Goal: Task Accomplishment & Management: Manage account settings

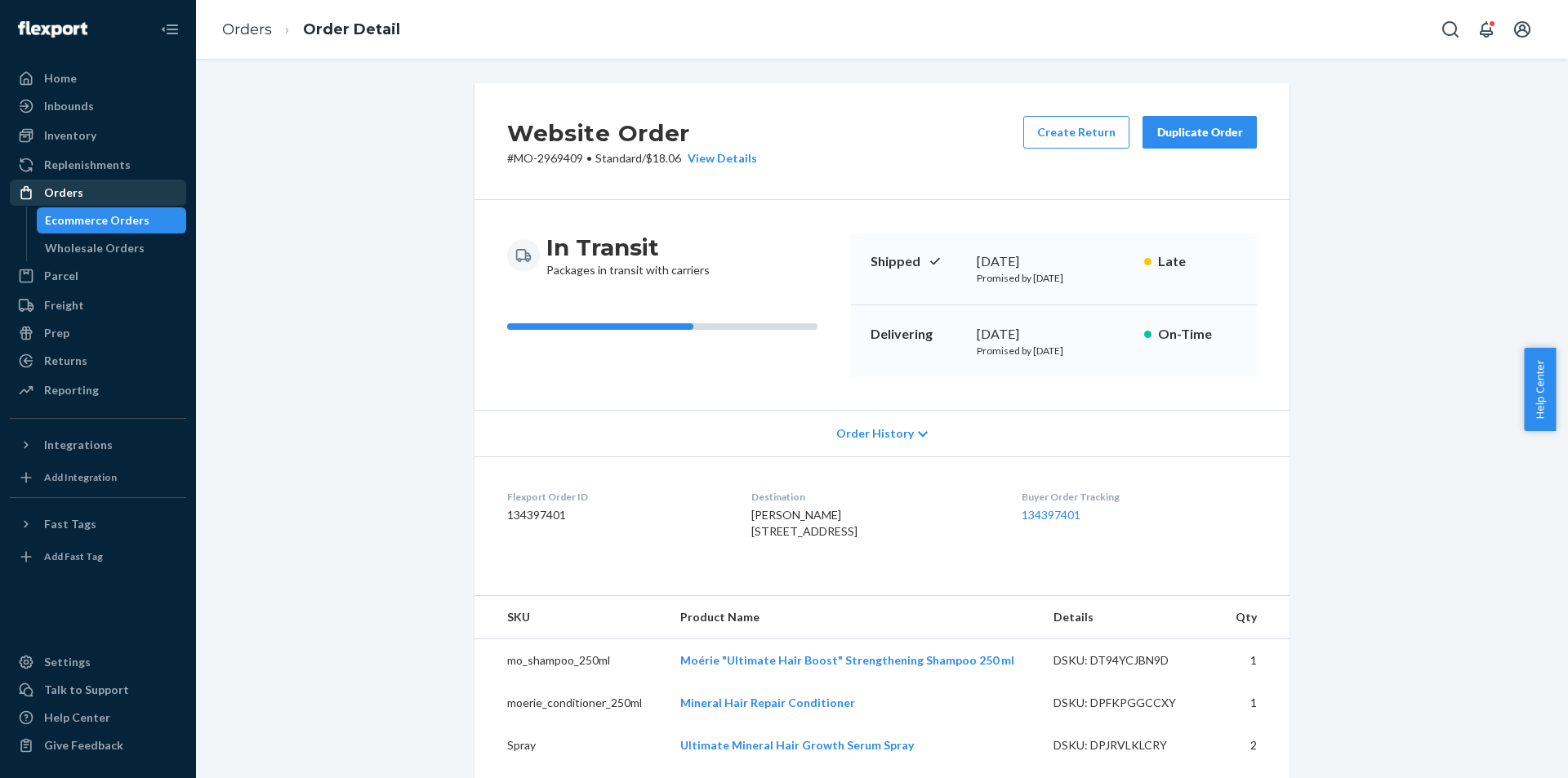
scroll to position [706, 0]
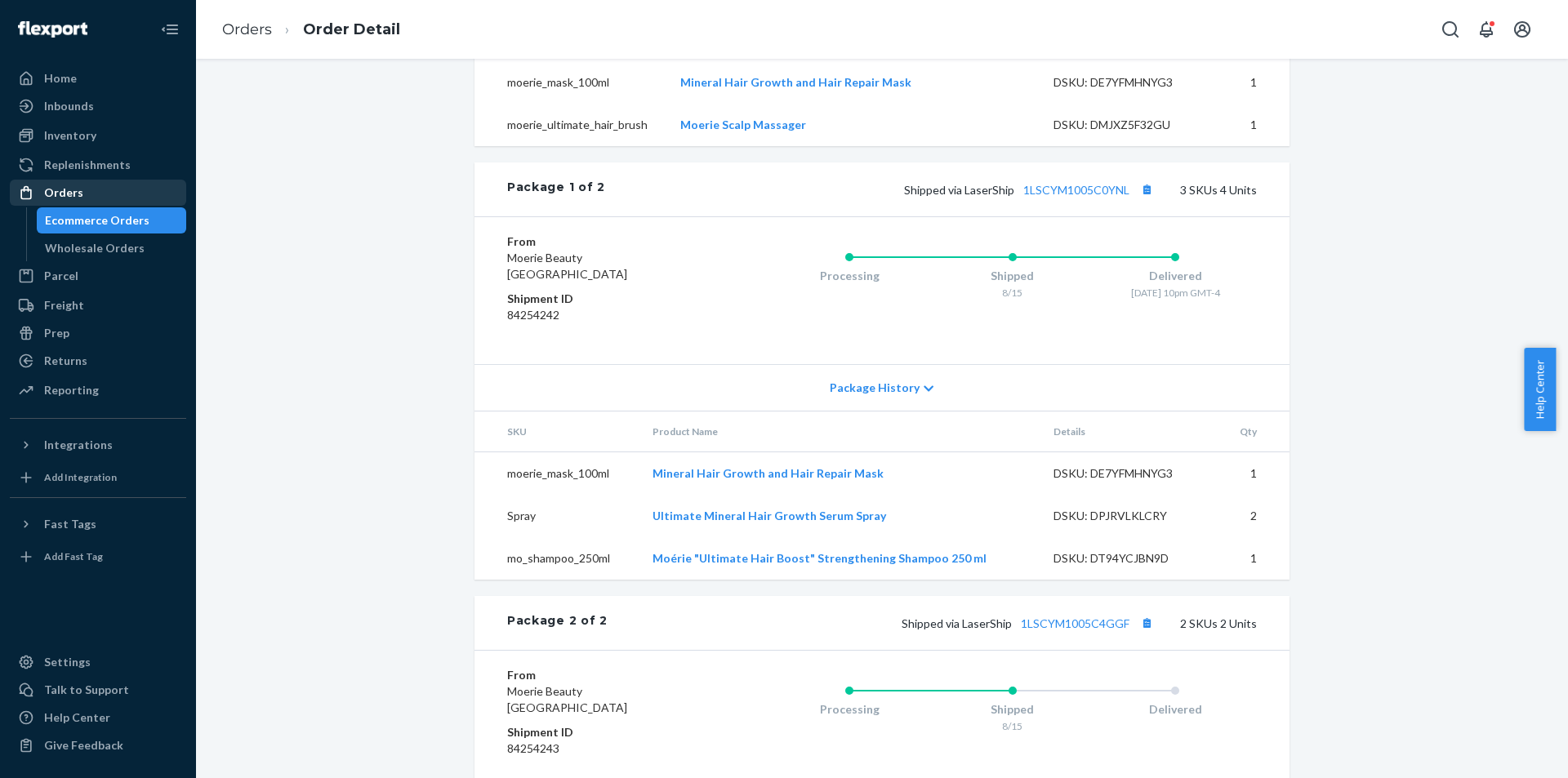
click at [92, 187] on div "Orders" at bounding box center [98, 193] width 173 height 23
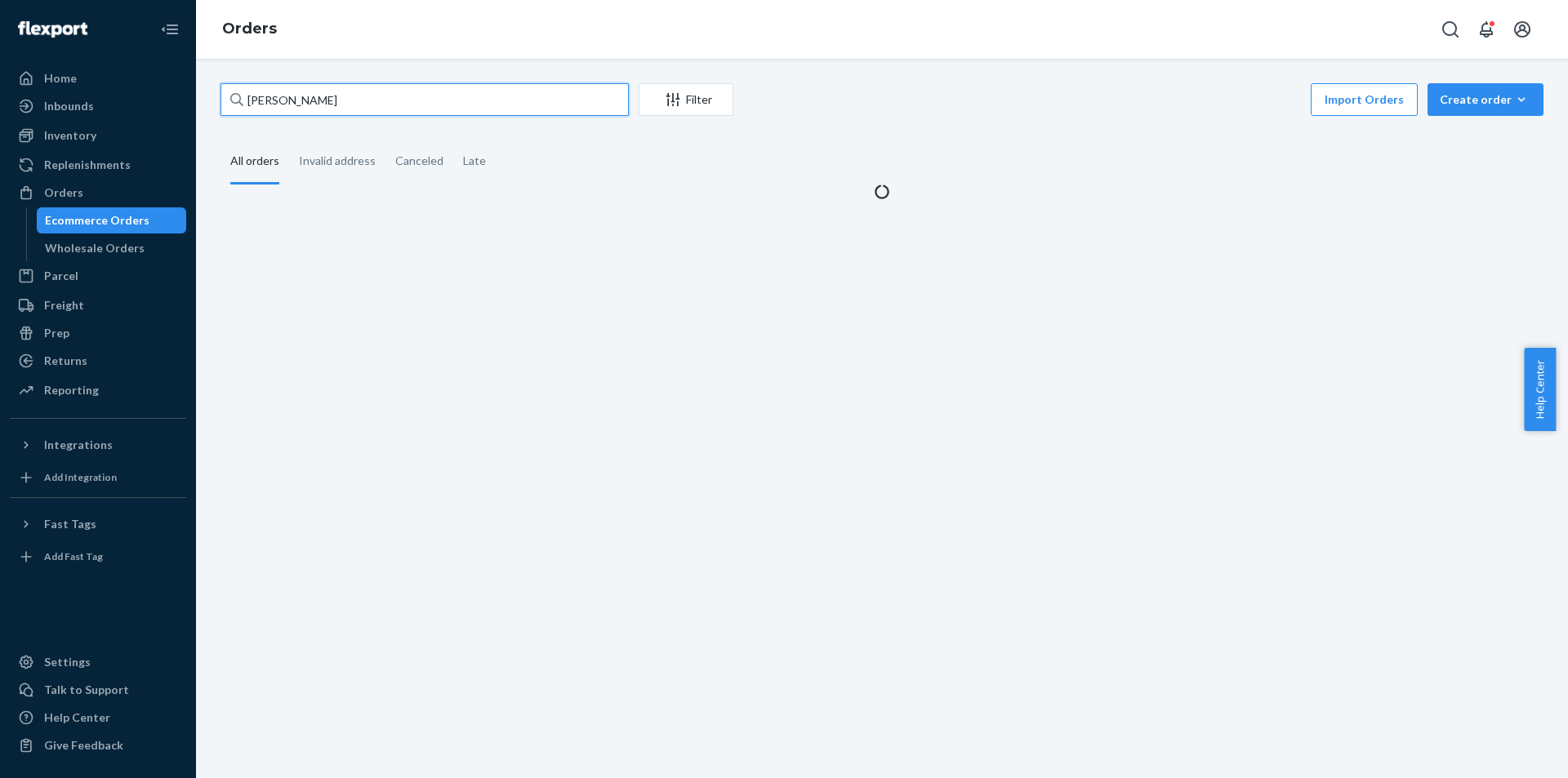
drag, startPoint x: 156, startPoint y: 90, endPoint x: 0, endPoint y: 37, distance: 164.8
click at [0, 40] on div "Home Inbounds Shipping Plans Problems Inventory Products Branded Packaging Repl…" at bounding box center [784, 389] width 1568 height 778
paste input "[PERSON_NAME]"
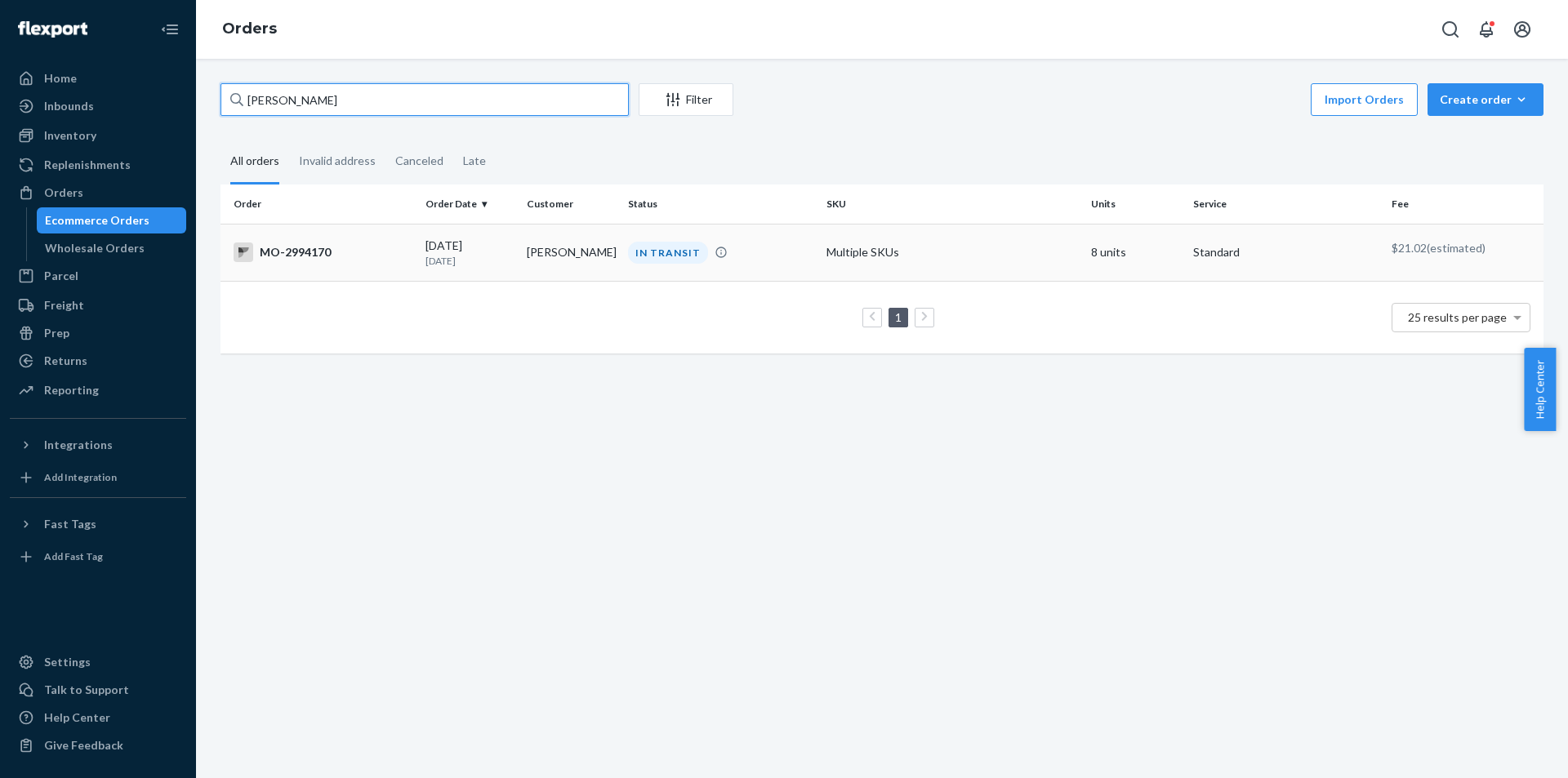
type input "[PERSON_NAME]"
click at [632, 251] on div "IN TRANSIT" at bounding box center [668, 253] width 80 height 22
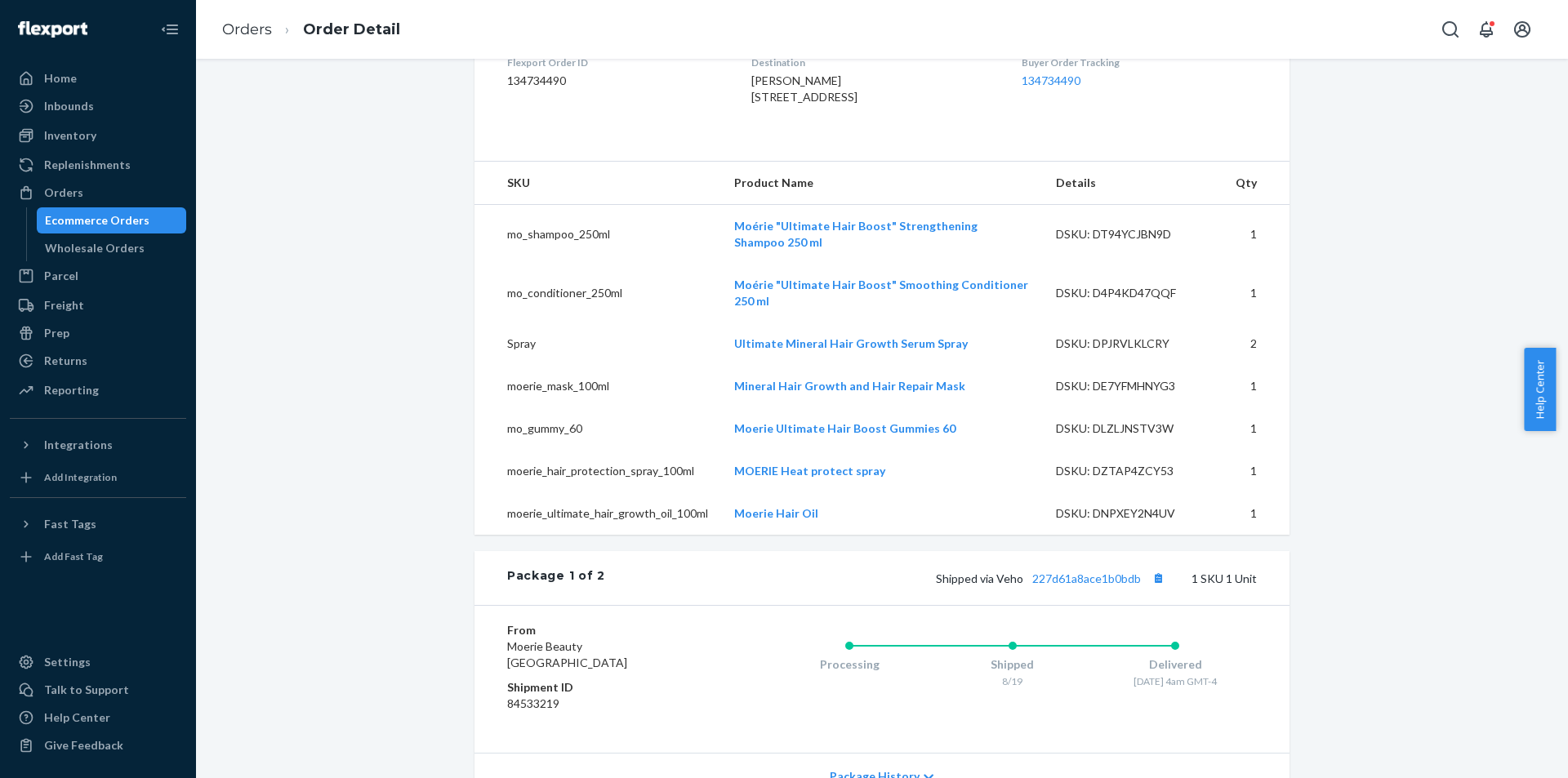
scroll to position [271, 0]
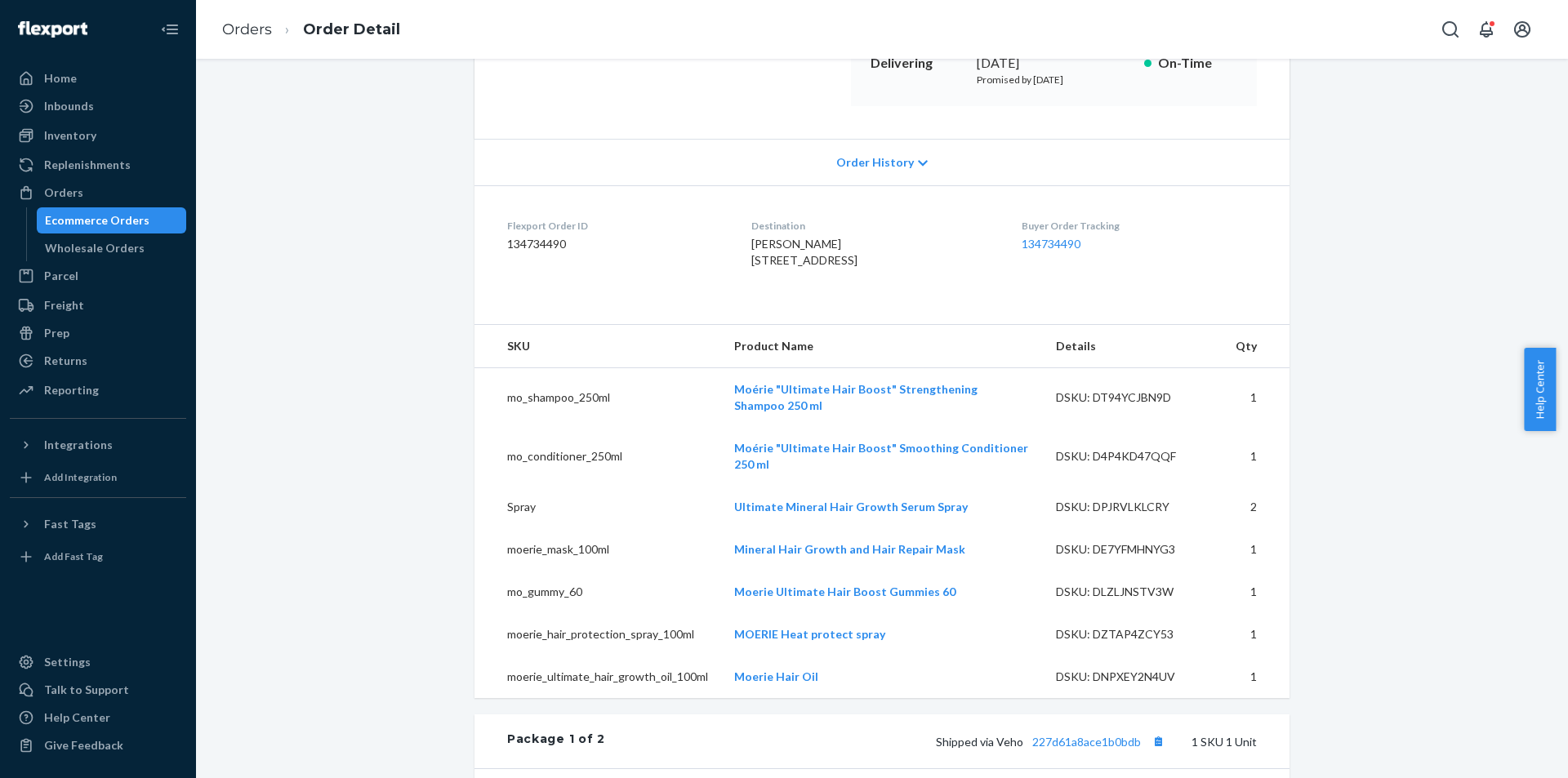
drag, startPoint x: 718, startPoint y: 241, endPoint x: 758, endPoint y: 265, distance: 46.6
click at [809, 269] on div "[PERSON_NAME] [STREET_ADDRESS]" at bounding box center [872, 252] width 243 height 33
copy span "[PERSON_NAME] [STREET_ADDRESS]"
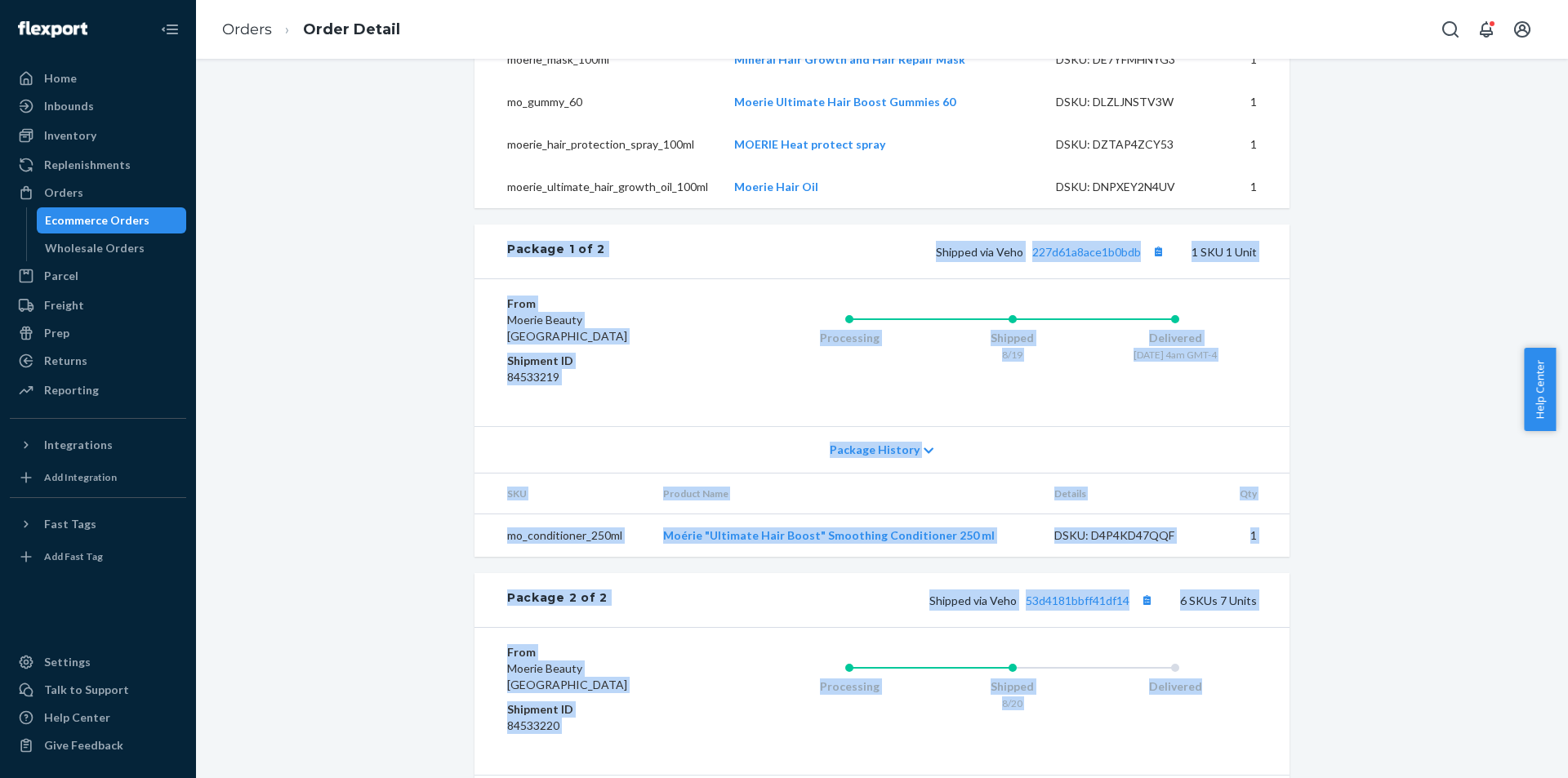
scroll to position [1170, 0]
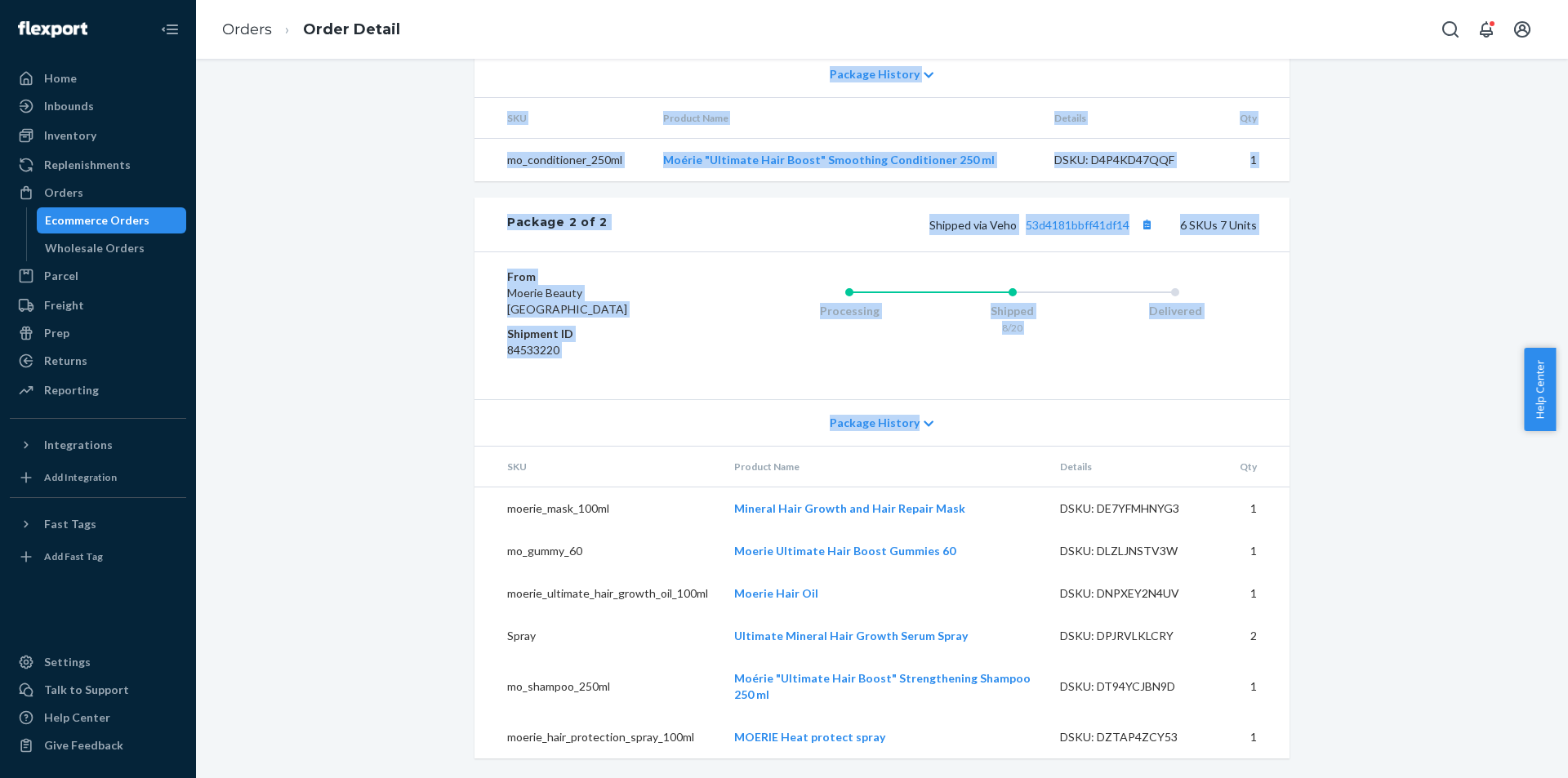
drag, startPoint x: 502, startPoint y: 278, endPoint x: 1320, endPoint y: 727, distance: 933.1
copy div "Package 1 of 2 Shipped via Veho 227d61a8ace1b0bdb 1 SKU 1 Unit From [GEOGRAPHIC…"
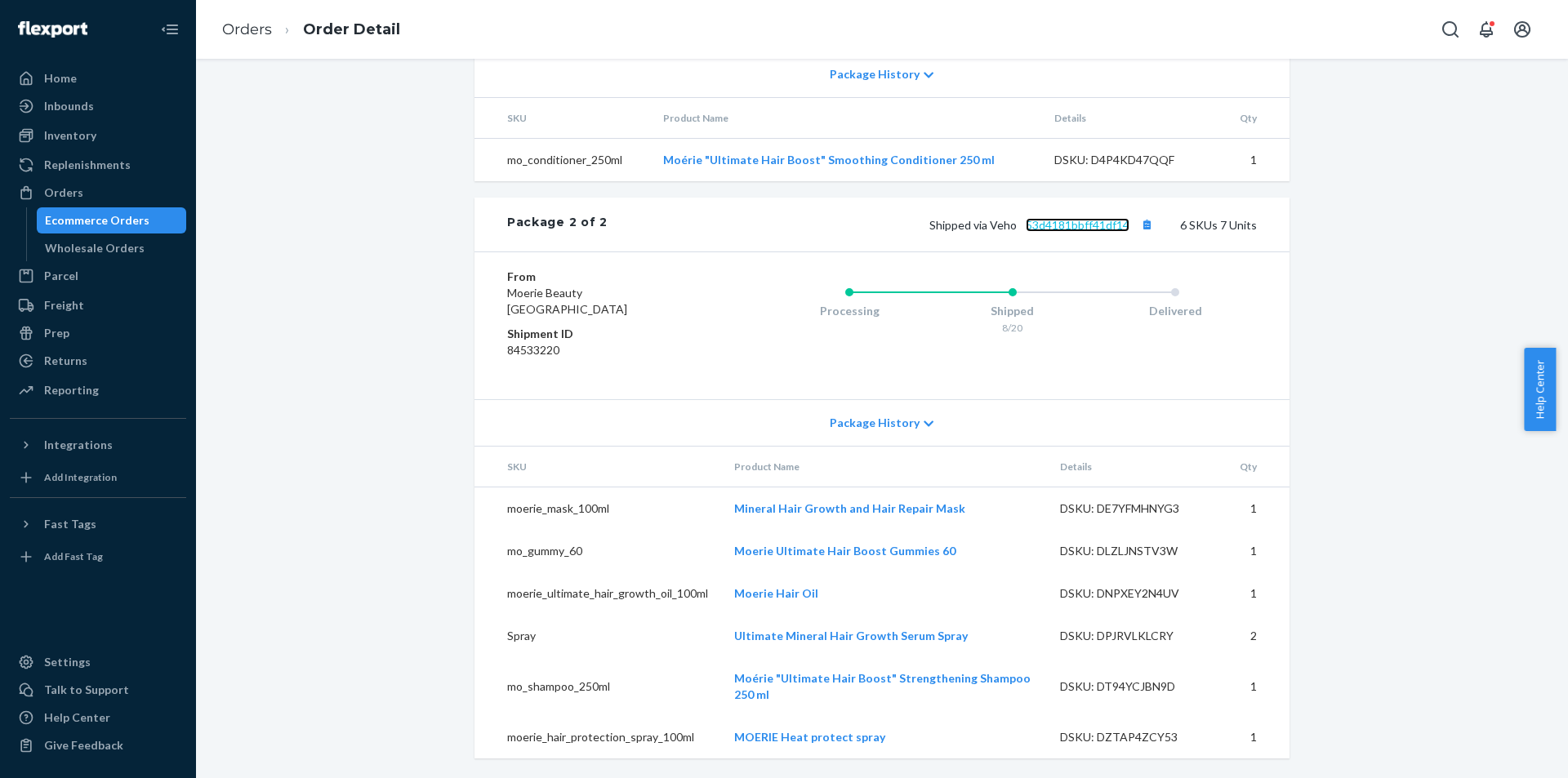
click at [1097, 219] on link "53d4181bbff41df14" at bounding box center [1078, 225] width 104 height 14
click at [1146, 229] on button "Copy tracking number" at bounding box center [1146, 224] width 21 height 21
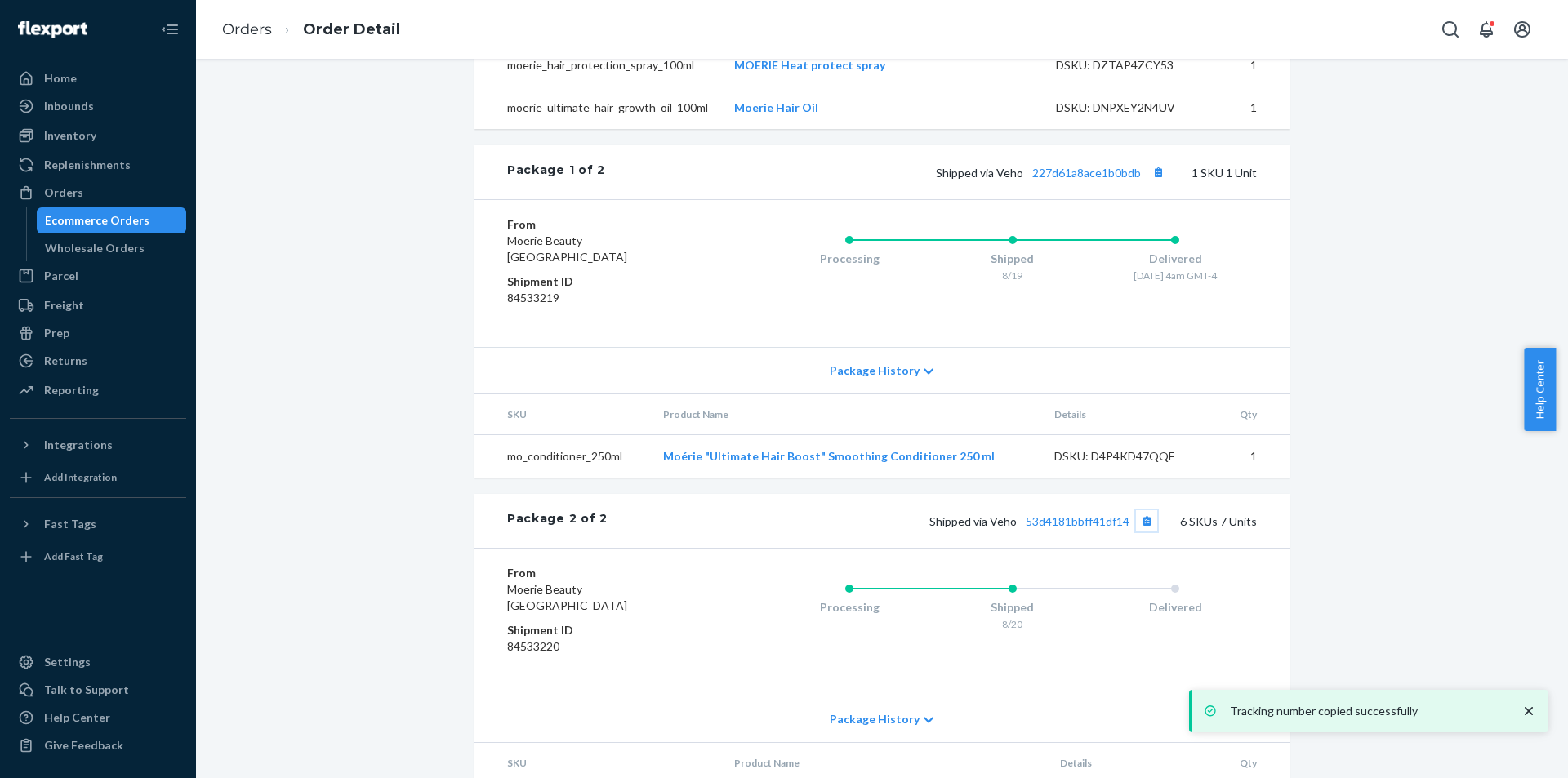
scroll to position [761, 0]
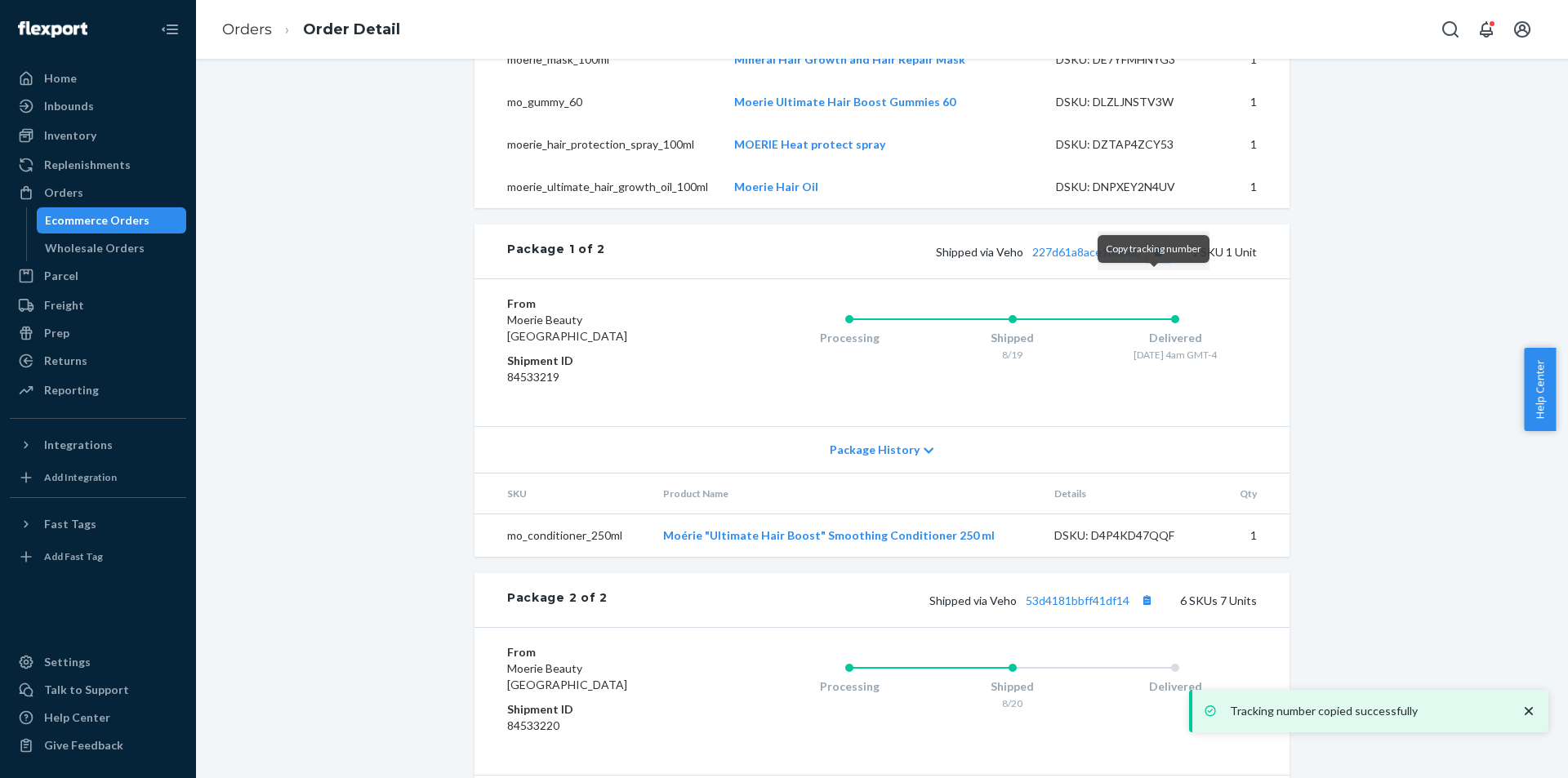
click at [1154, 262] on button "Copy tracking number" at bounding box center [1157, 251] width 21 height 21
click at [1113, 259] on link "227d61a8ace1b0bdb" at bounding box center [1086, 252] width 108 height 14
click at [119, 203] on div "Orders" at bounding box center [98, 193] width 173 height 23
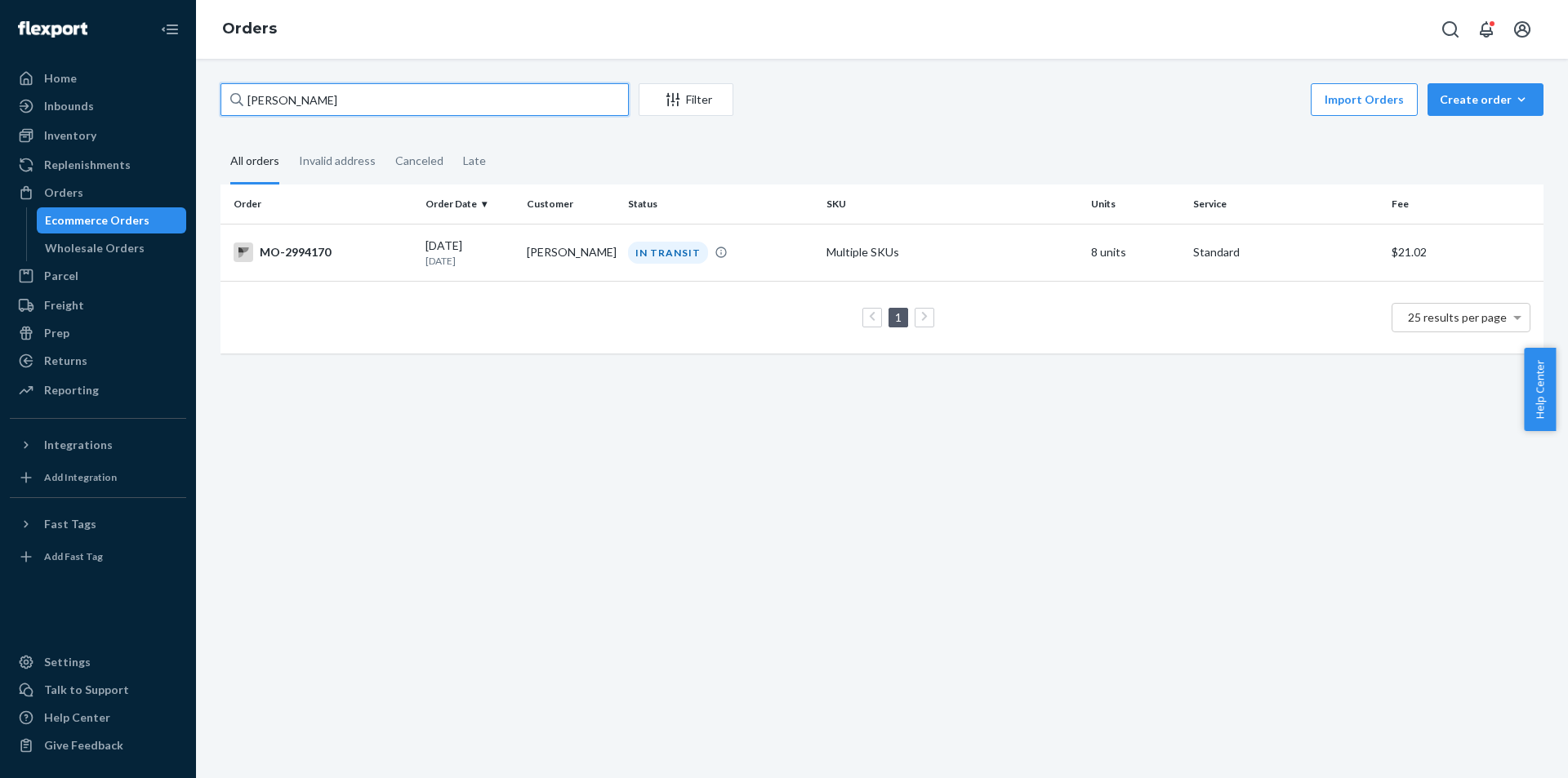
click at [22, 44] on div "Home Inbounds Shipping Plans Problems Inventory Products Branded Packaging Repl…" at bounding box center [784, 389] width 1568 height 778
paste input "[PERSON_NAME]"
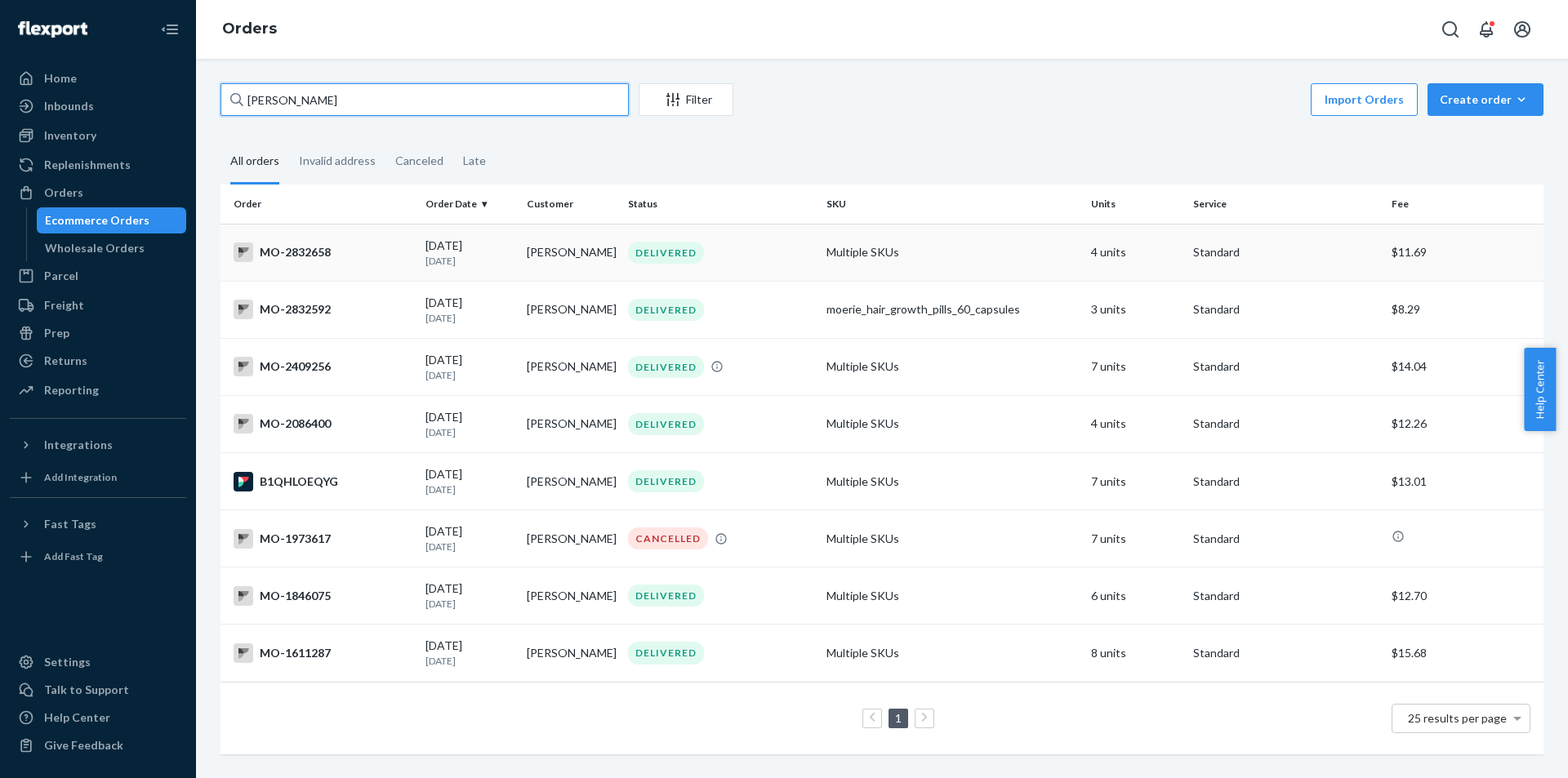
type input "[PERSON_NAME]"
click at [672, 242] on div "DELIVERED" at bounding box center [666, 253] width 76 height 22
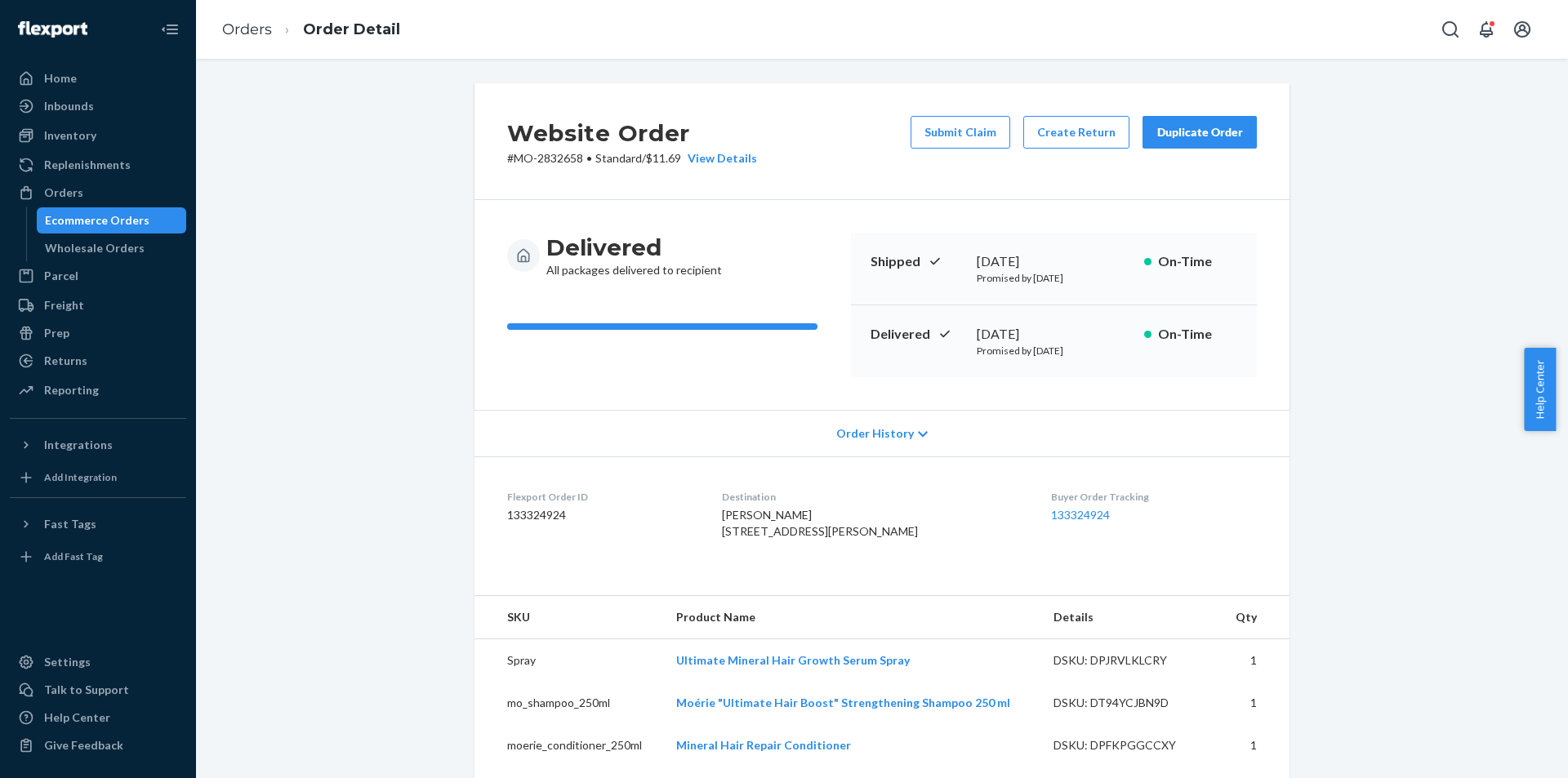
click at [576, 159] on p "# MO-2832658 • Standard / $11.69 View Details" at bounding box center [632, 158] width 250 height 16
click at [560, 155] on p "# MO-2832658 • Standard / $11.69 View Details" at bounding box center [632, 158] width 250 height 16
copy p "2832658"
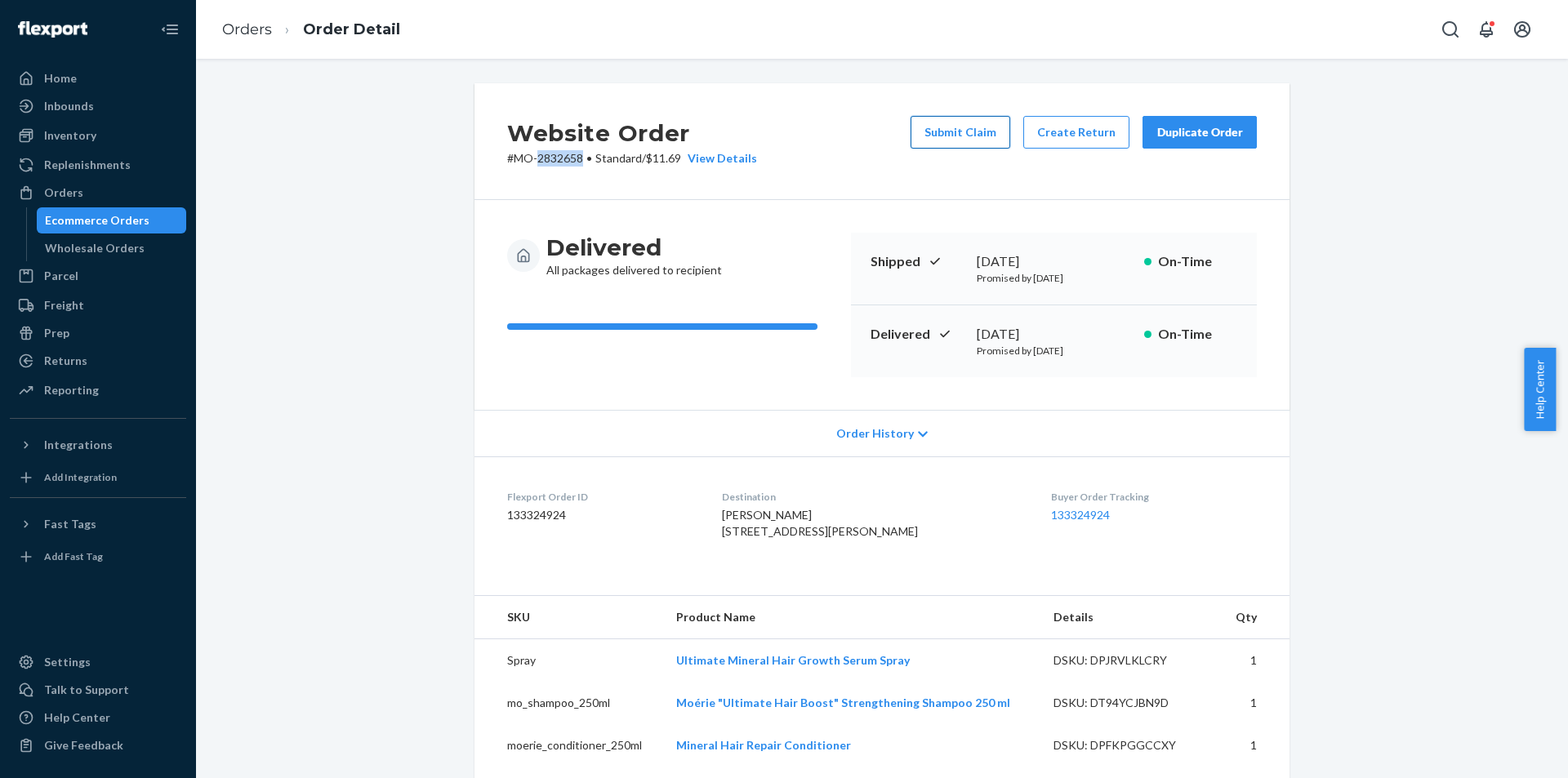
click at [989, 121] on button "Submit Claim" at bounding box center [961, 132] width 99 height 33
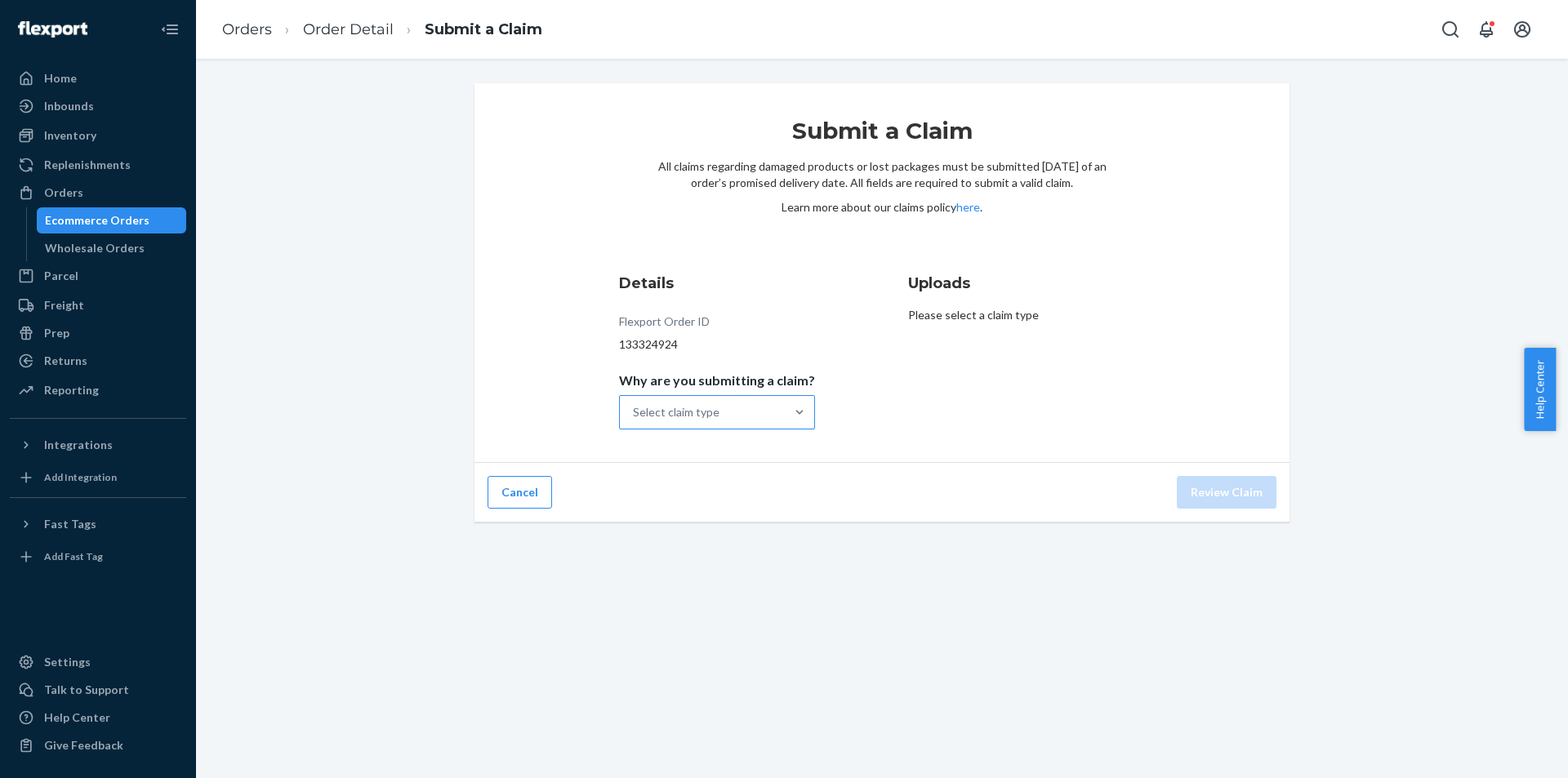
click at [761, 419] on div "Select claim type" at bounding box center [703, 412] width 165 height 33
click at [634, 419] on input "Why are you submitting a claim? Select claim type" at bounding box center [634, 412] width 2 height 16
click at [715, 485] on div "Order delivered damaged" at bounding box center [717, 484] width 190 height 33
click at [634, 421] on input "Why are you submitting a claim? option Order delivered damaged focused, 2 of 4.…" at bounding box center [634, 412] width 2 height 16
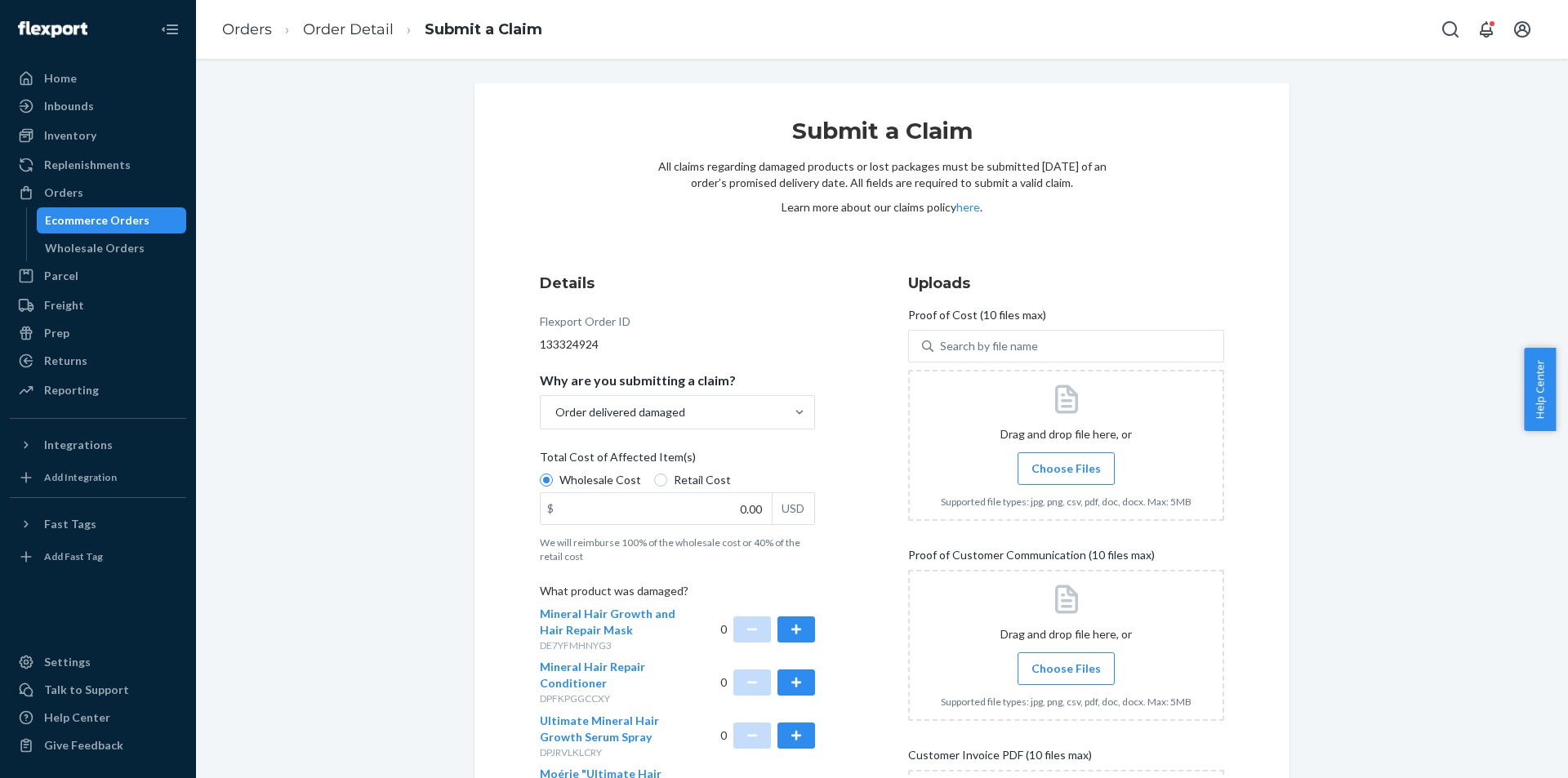
click at [683, 478] on span "Retail Cost" at bounding box center [703, 480] width 58 height 16
click at [667, 478] on input "Retail Cost" at bounding box center [660, 479] width 13 height 13
radio input "true"
radio input "false"
drag, startPoint x: 693, startPoint y: 498, endPoint x: 844, endPoint y: 515, distance: 152.0
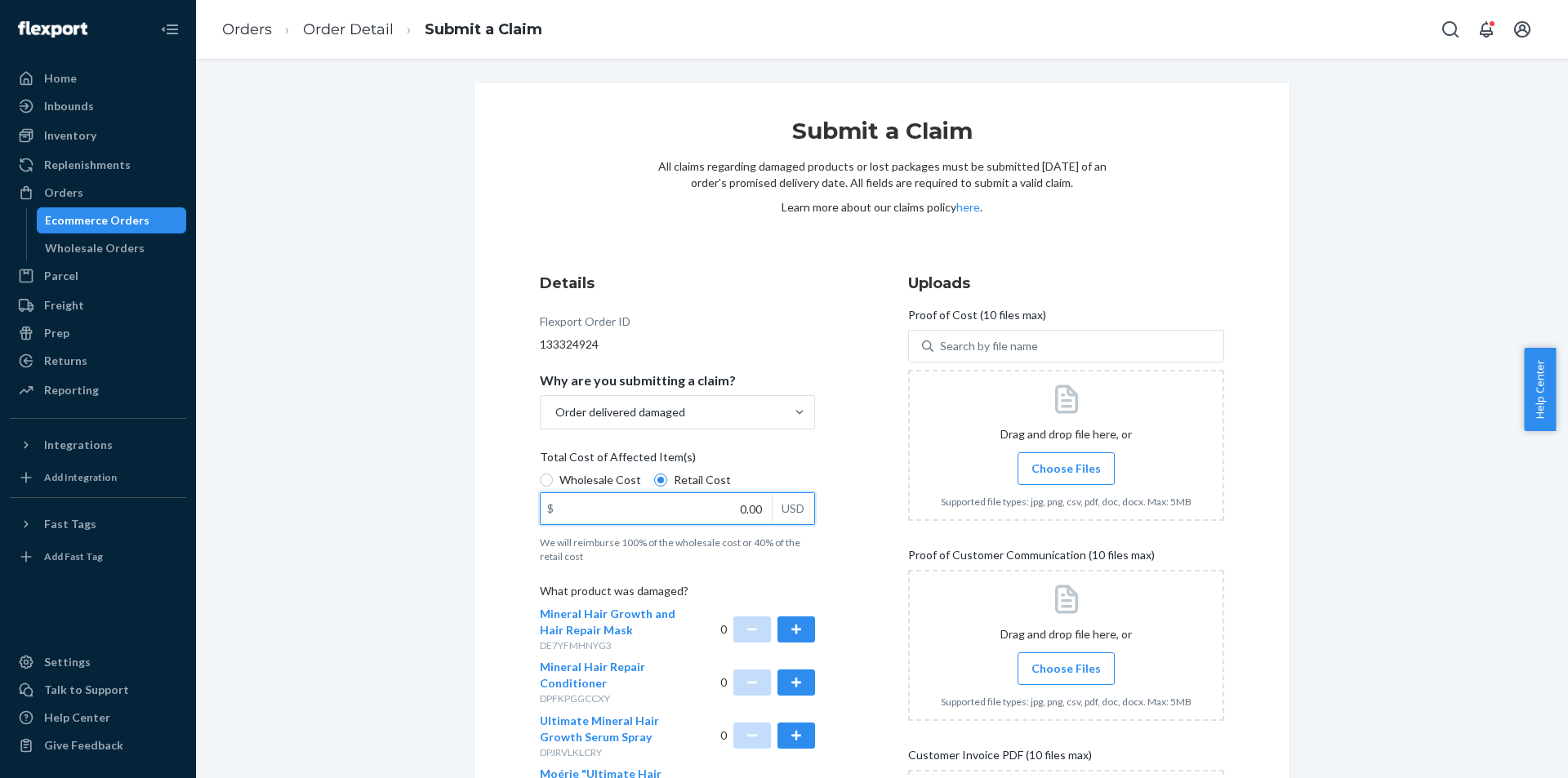
click at [845, 514] on div "Details Flexport Order ID 133324924 Why are you submitting a claim? Order deliv…" at bounding box center [698, 613] width 317 height 702
type input "14.00"
click at [916, 586] on div at bounding box center [1066, 645] width 317 height 151
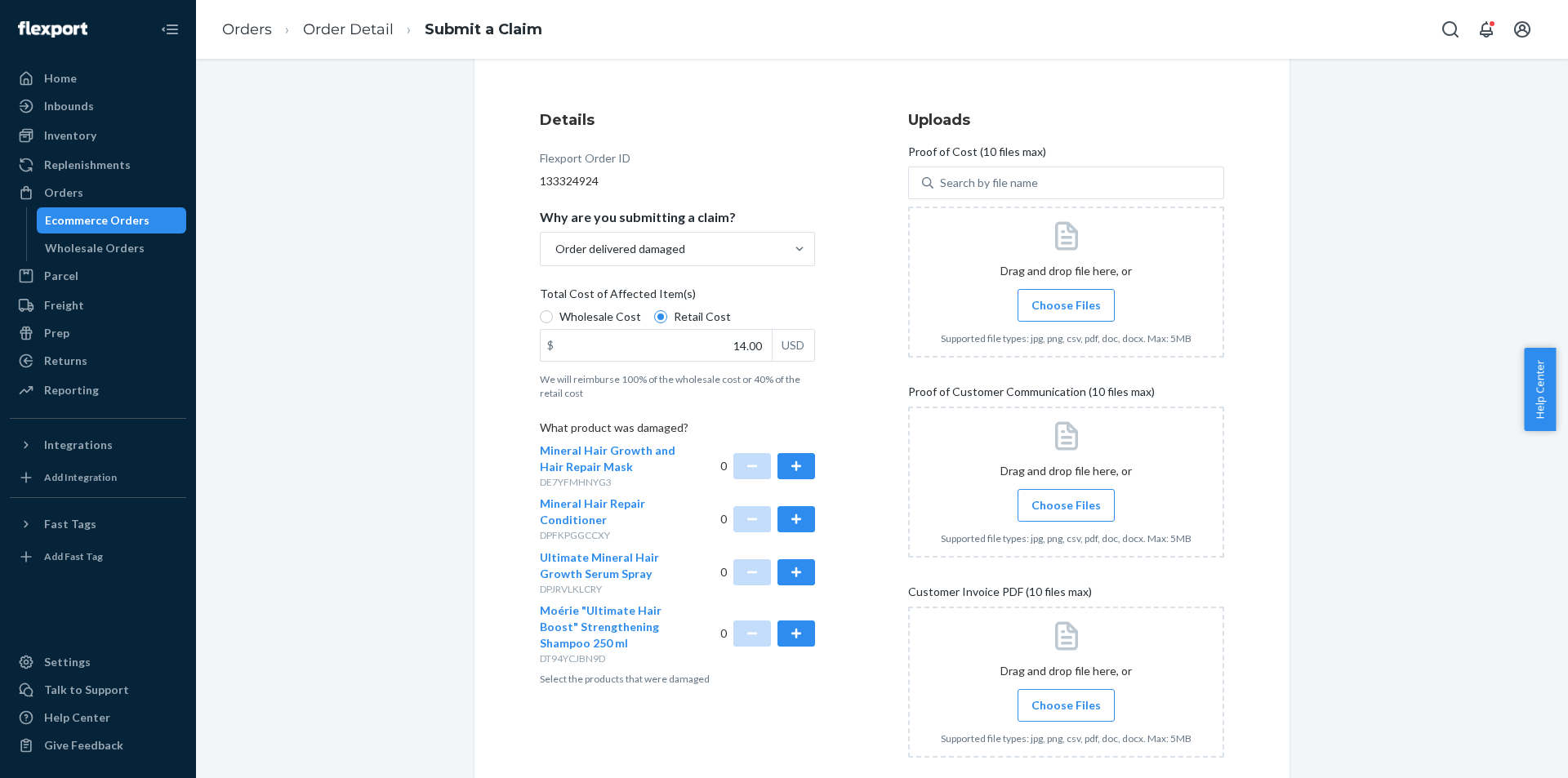
click at [797, 567] on button "button" at bounding box center [797, 573] width 38 height 26
click at [1050, 492] on label "Choose Files" at bounding box center [1066, 505] width 97 height 33
click at [1066, 496] on input "Choose Files" at bounding box center [1066, 505] width 1 height 18
click at [985, 300] on div at bounding box center [1066, 282] width 317 height 151
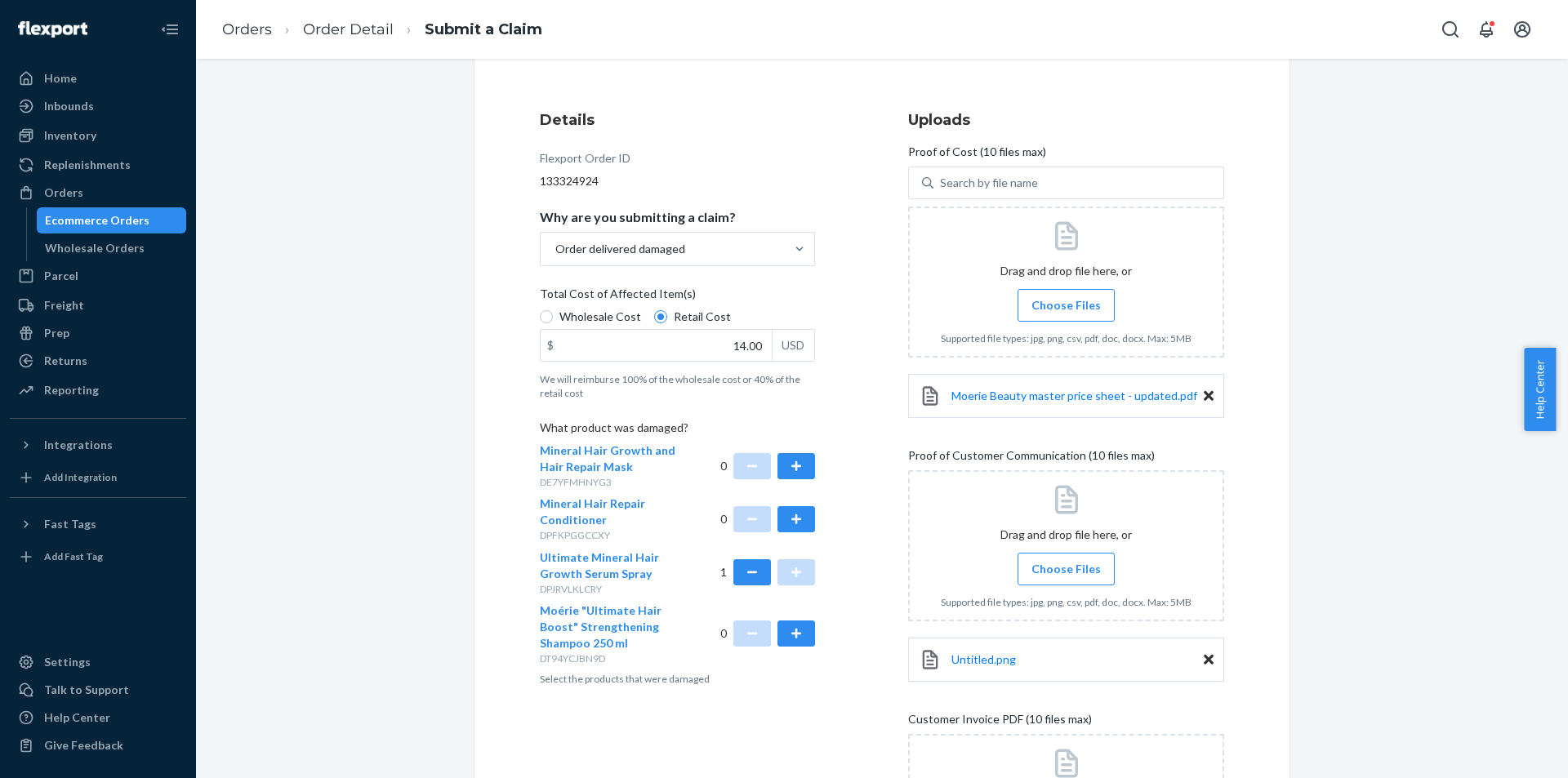
scroll to position [326, 0]
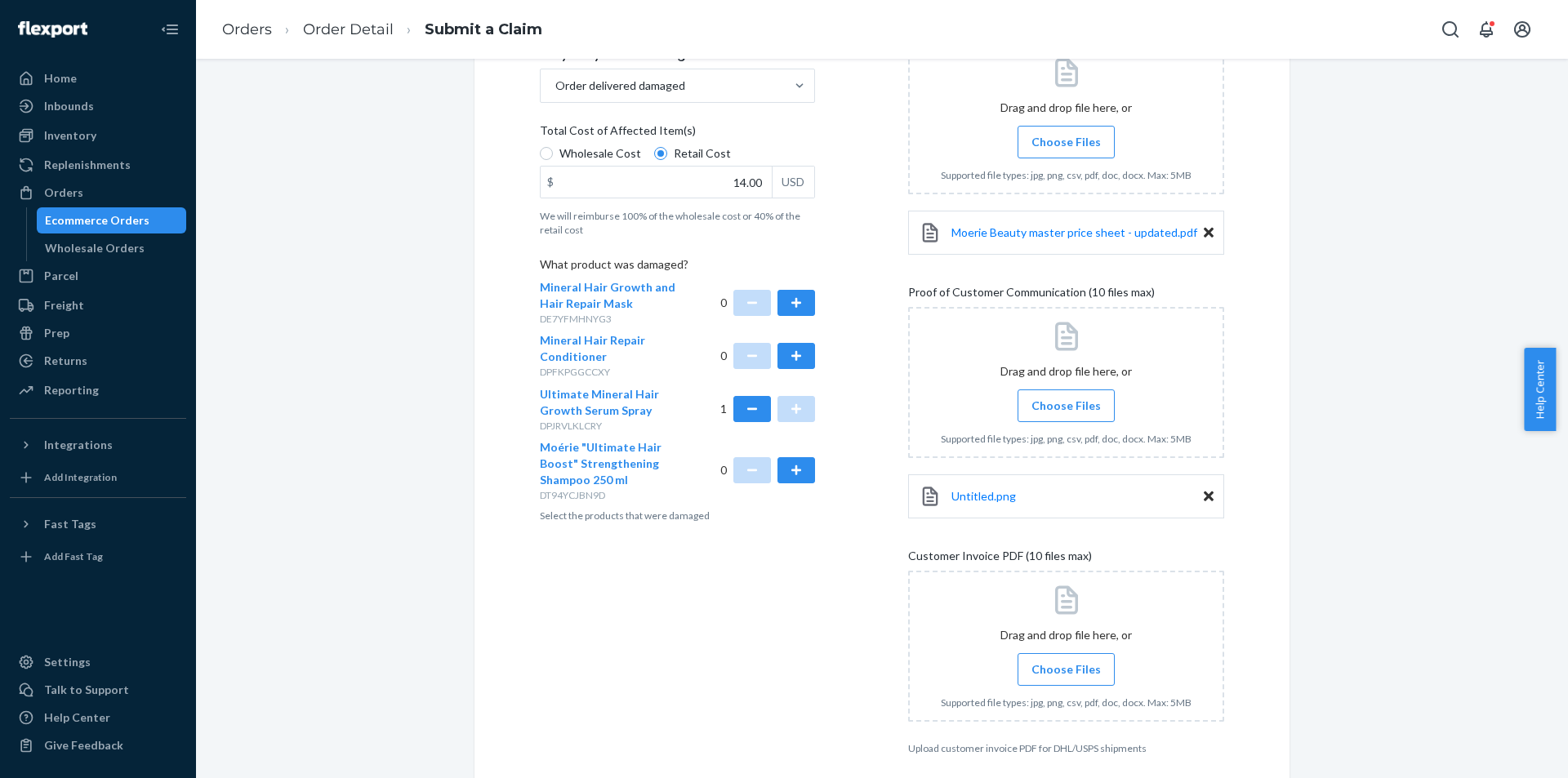
click at [1077, 690] on div at bounding box center [1066, 646] width 317 height 151
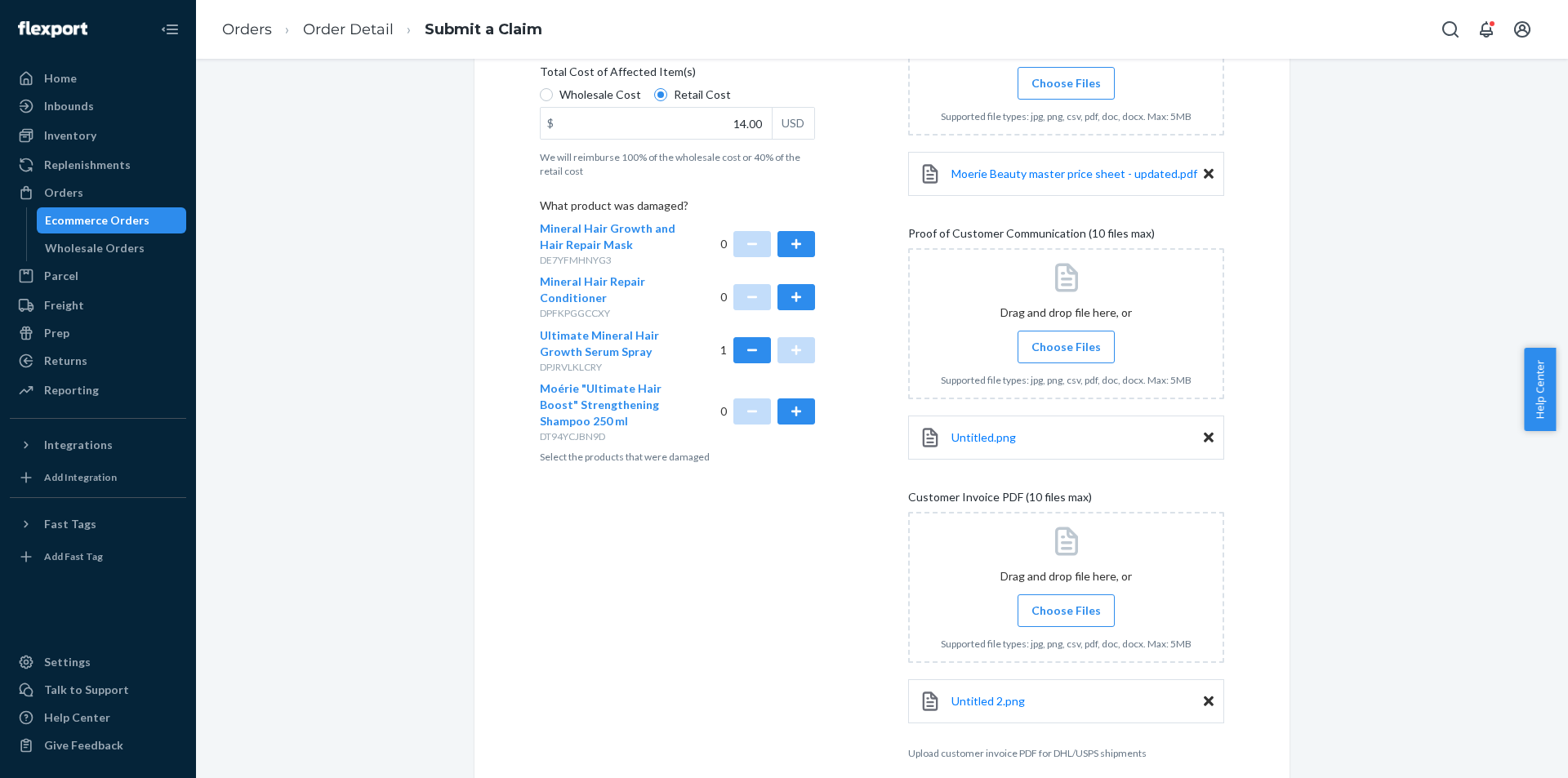
scroll to position [460, 0]
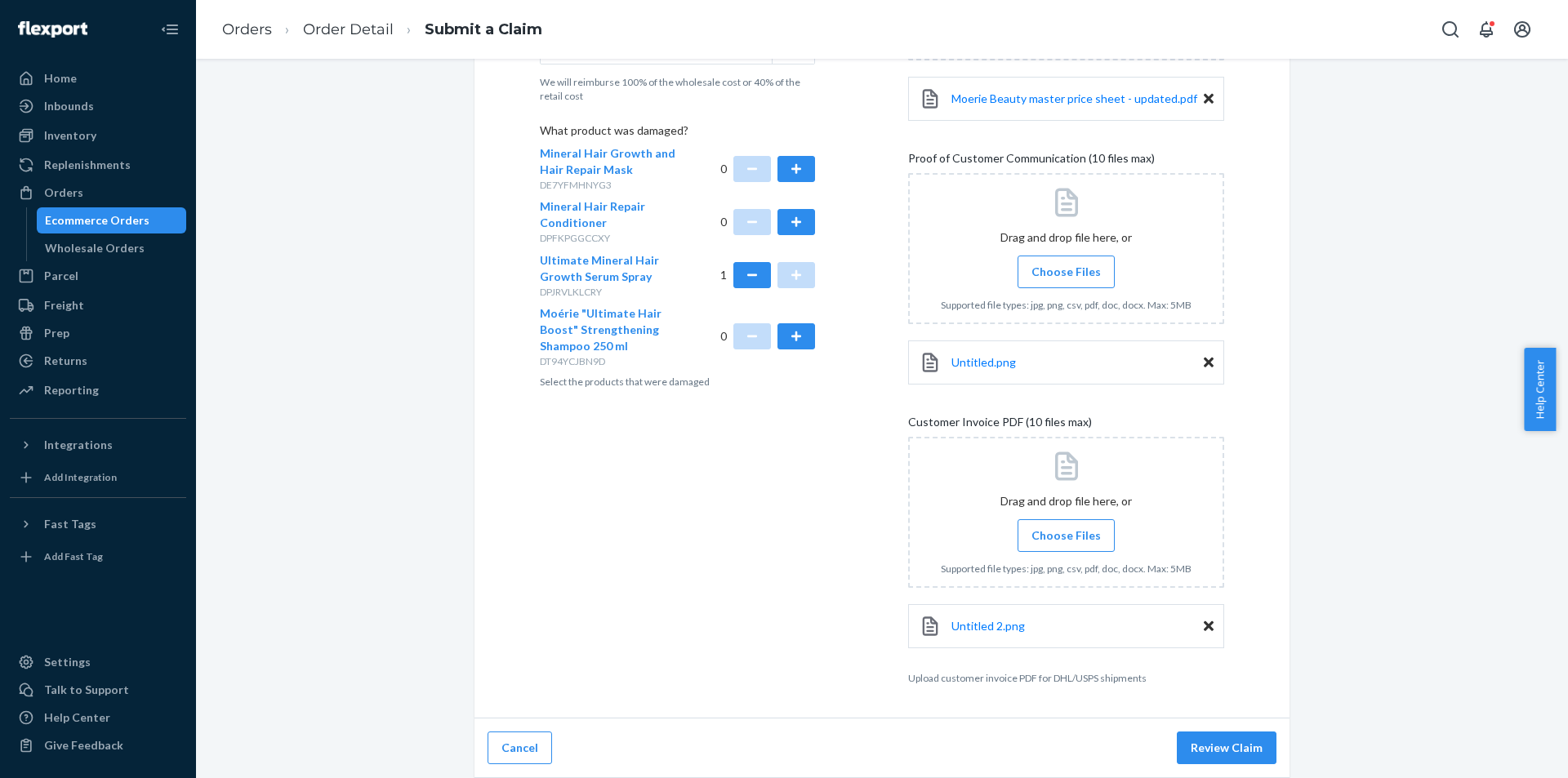
drag, startPoint x: 1241, startPoint y: 757, endPoint x: 1241, endPoint y: 742, distance: 15.0
click at [1241, 757] on button "Review Claim" at bounding box center [1227, 747] width 99 height 33
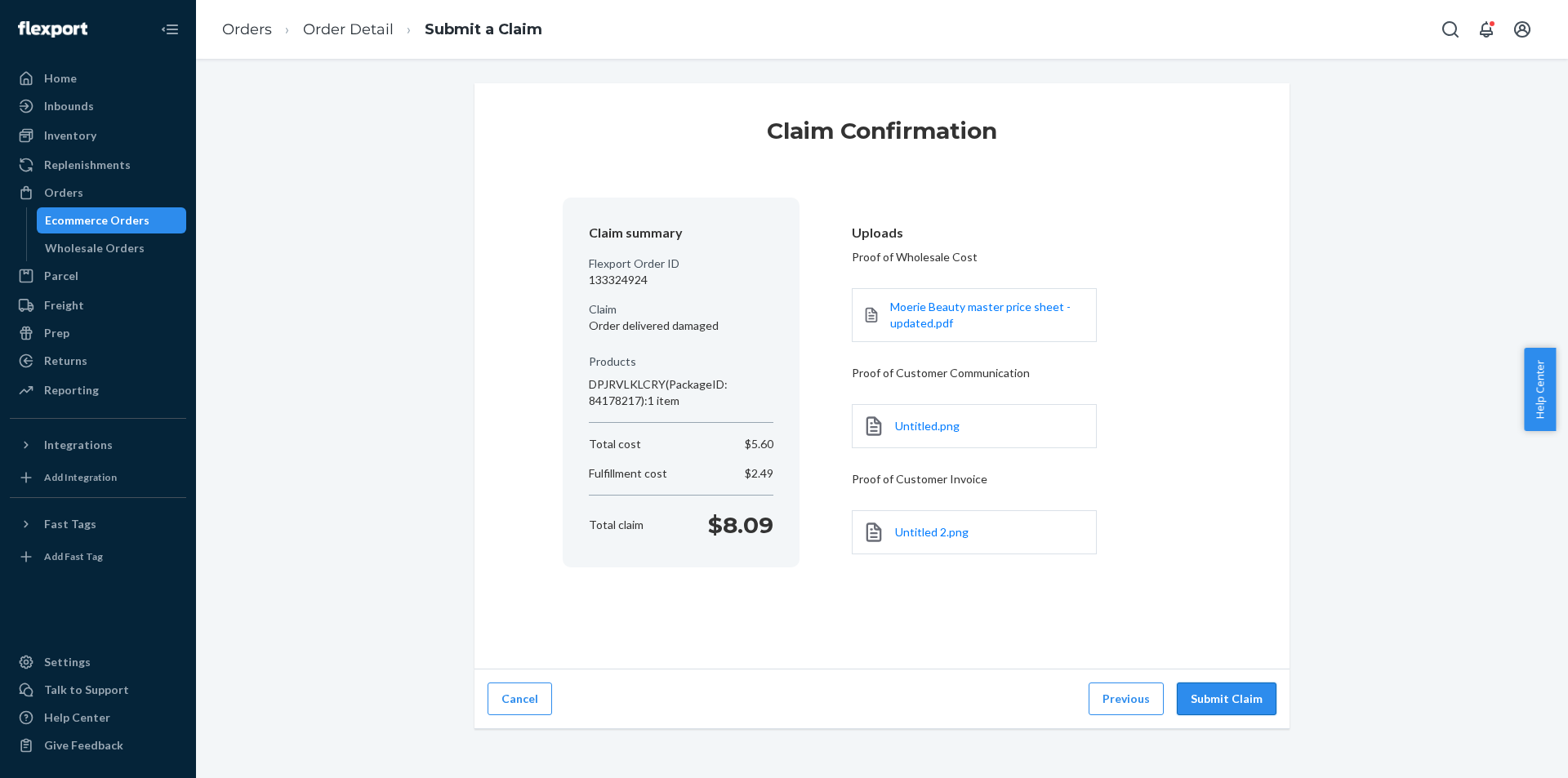
scroll to position [0, 0]
click at [1234, 690] on button "Submit Claim" at bounding box center [1227, 699] width 99 height 33
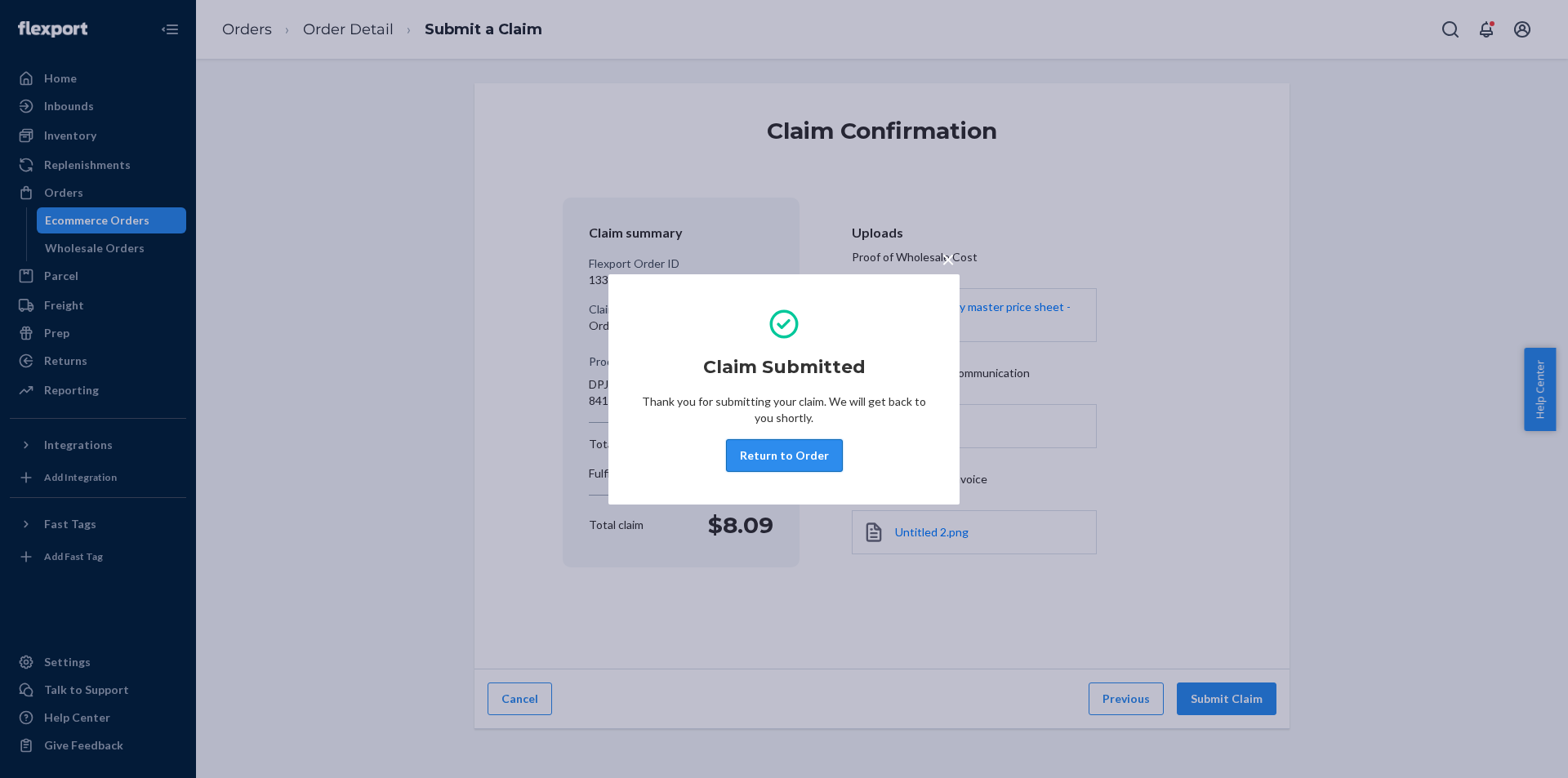
click at [803, 440] on button "Return to Order" at bounding box center [785, 455] width 117 height 33
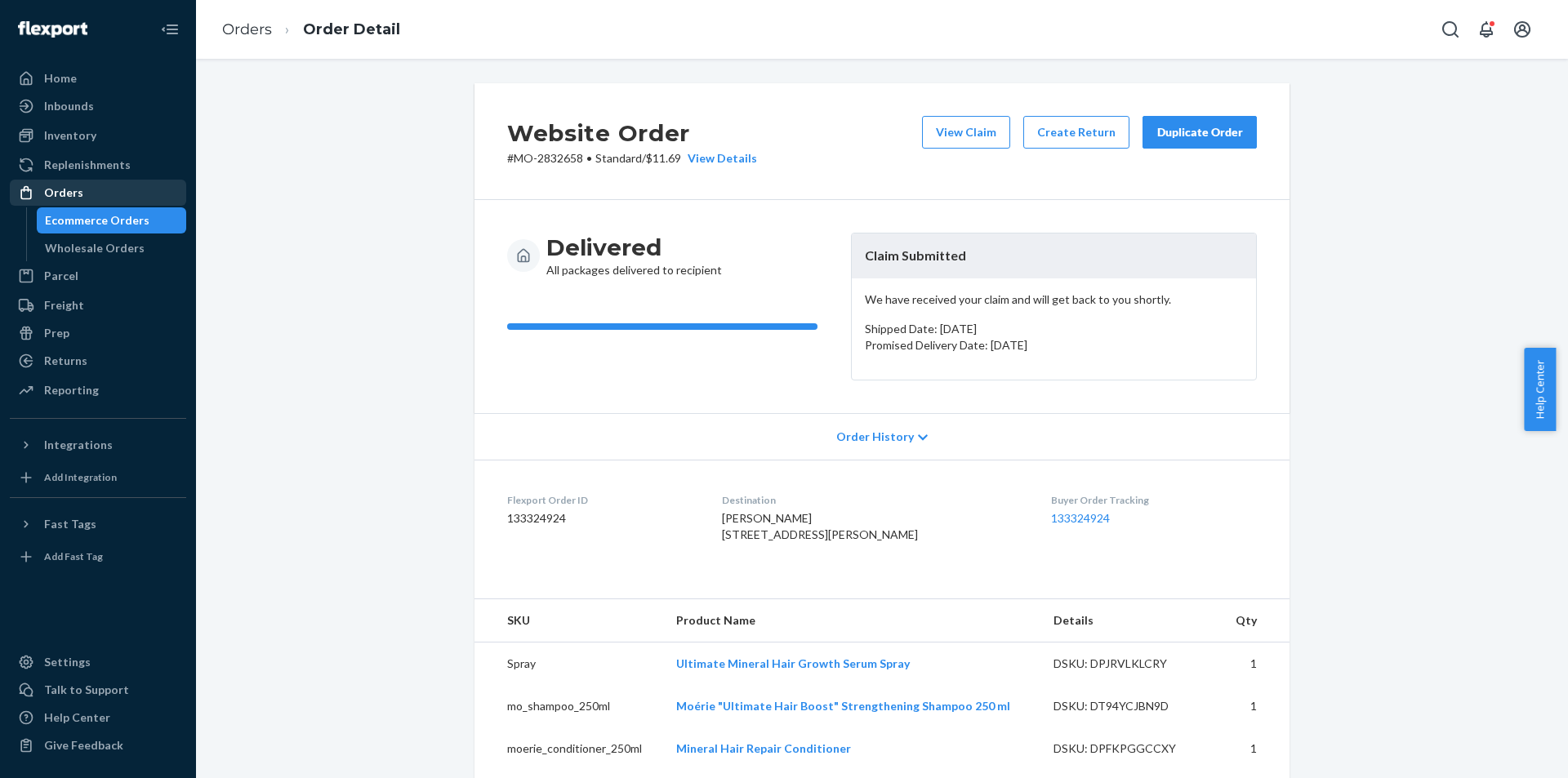
click at [127, 200] on div "Orders" at bounding box center [98, 193] width 173 height 23
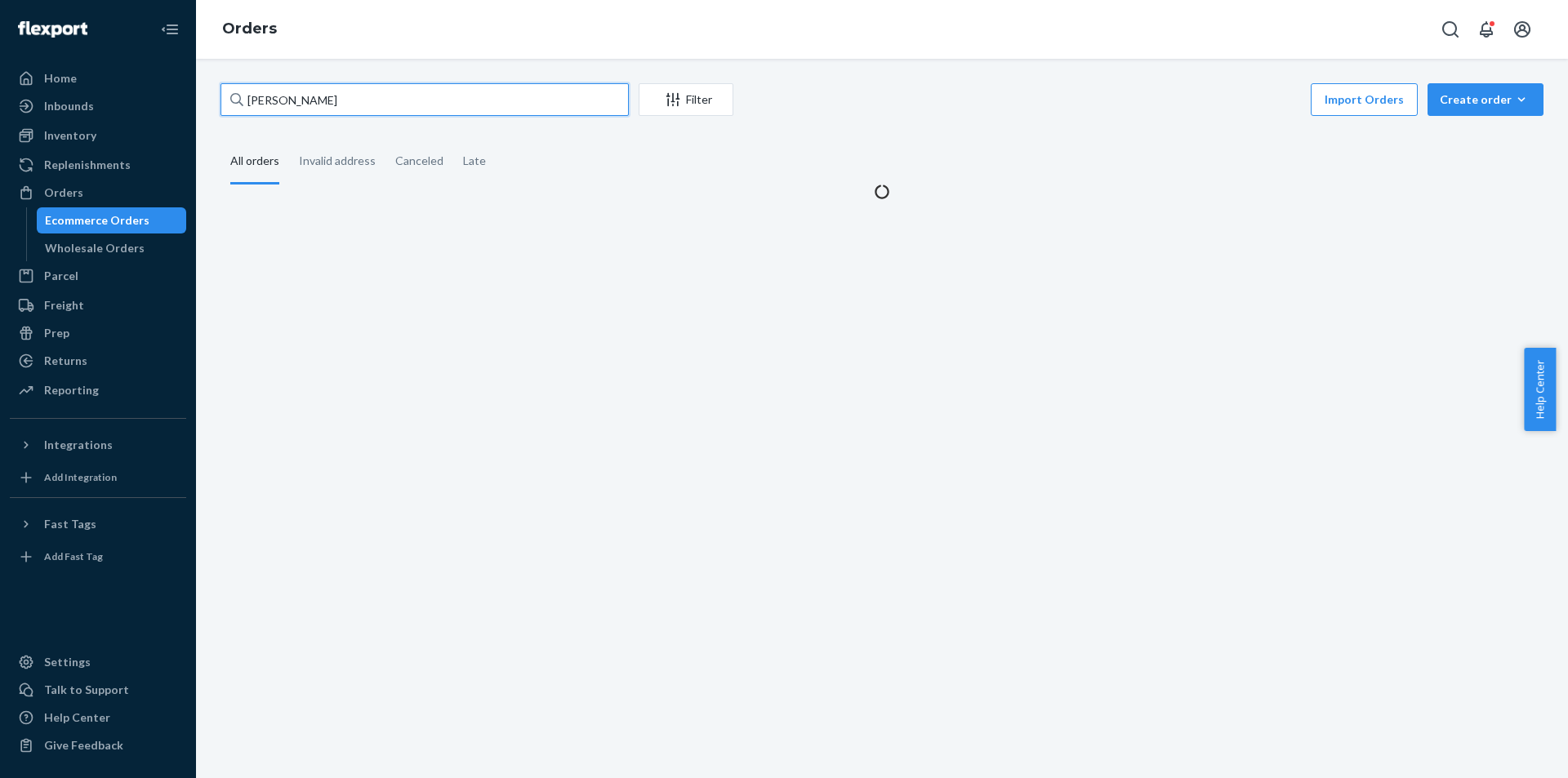
drag, startPoint x: 367, startPoint y: 102, endPoint x: 0, endPoint y: 78, distance: 367.8
click at [0, 79] on div "Home Inbounds Shipping Plans Problems Inventory Products Branded Packaging Repl…" at bounding box center [784, 389] width 1568 height 778
paste input "2968981"
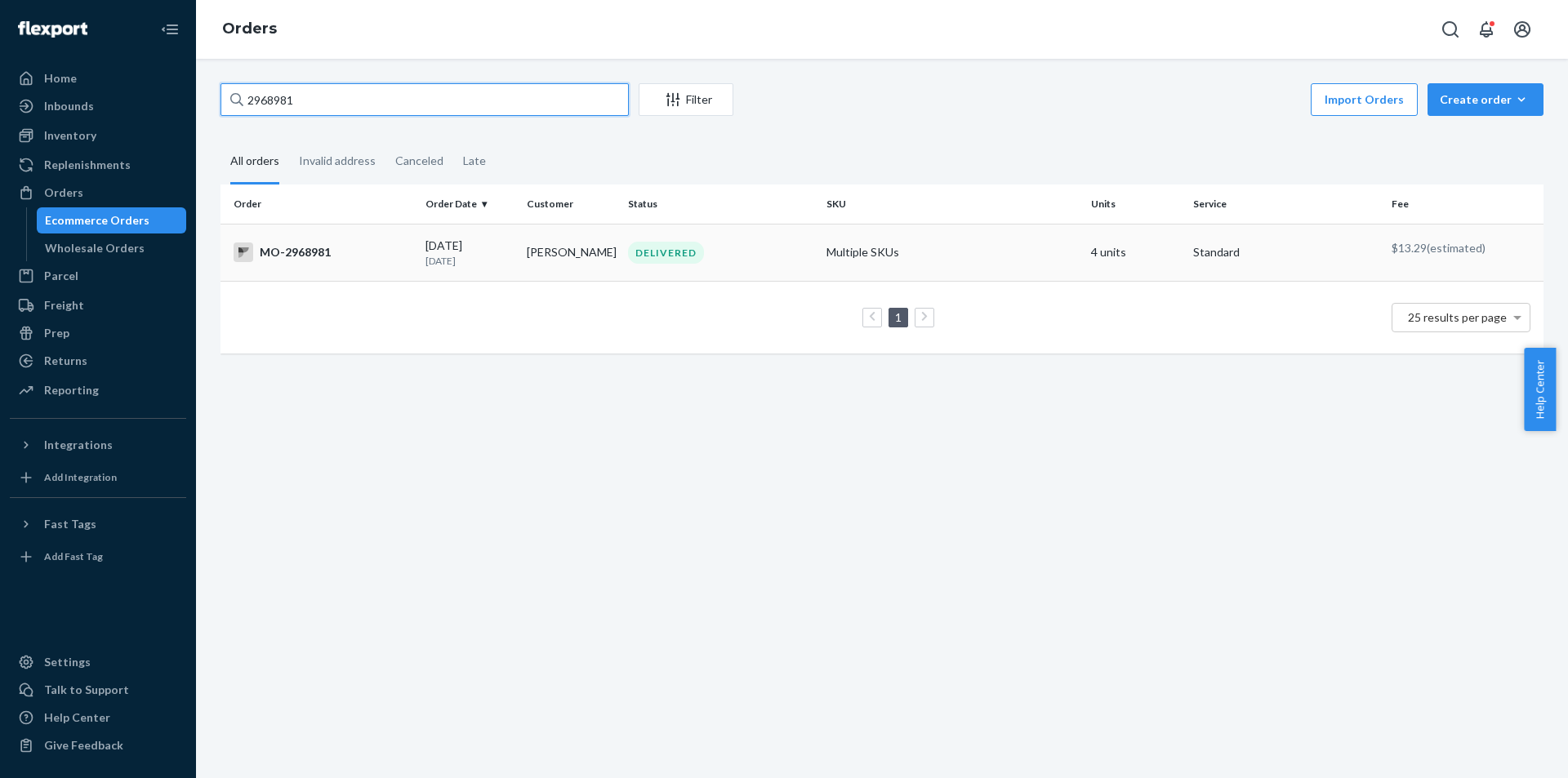
type input "2968981"
click at [653, 251] on div "DELIVERED" at bounding box center [666, 253] width 76 height 22
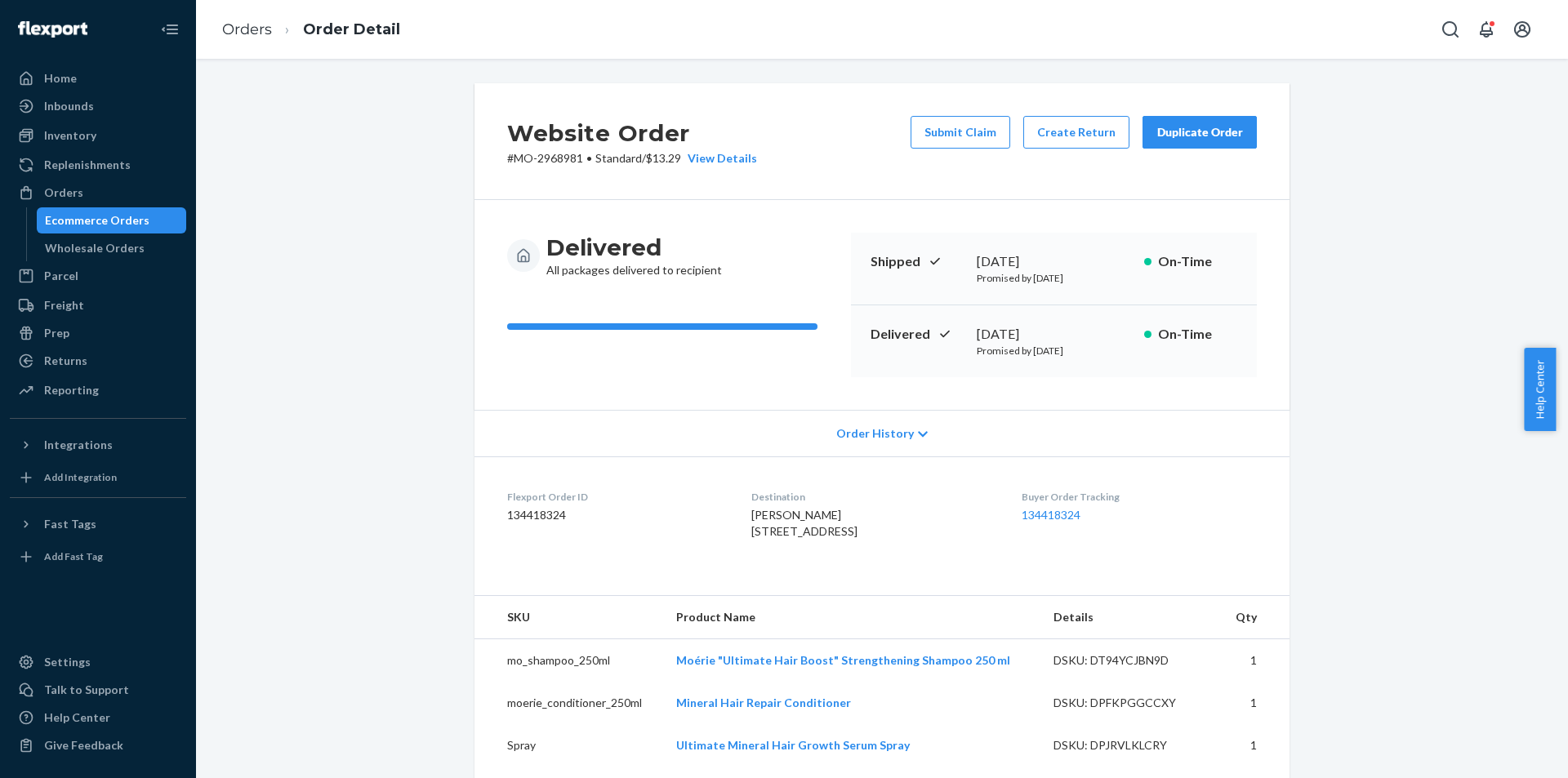
click at [786, 507] on div "Destination [PERSON_NAME] [STREET_ADDRESS]" at bounding box center [872, 518] width 243 height 57
click at [786, 507] on div "[PERSON_NAME] [STREET_ADDRESS]" at bounding box center [872, 523] width 243 height 33
click at [775, 485] on div at bounding box center [775, 485] width 0 height 0
copy span "[PERSON_NAME]"
click at [837, 518] on div "[PERSON_NAME] [STREET_ADDRESS]" at bounding box center [872, 523] width 243 height 33
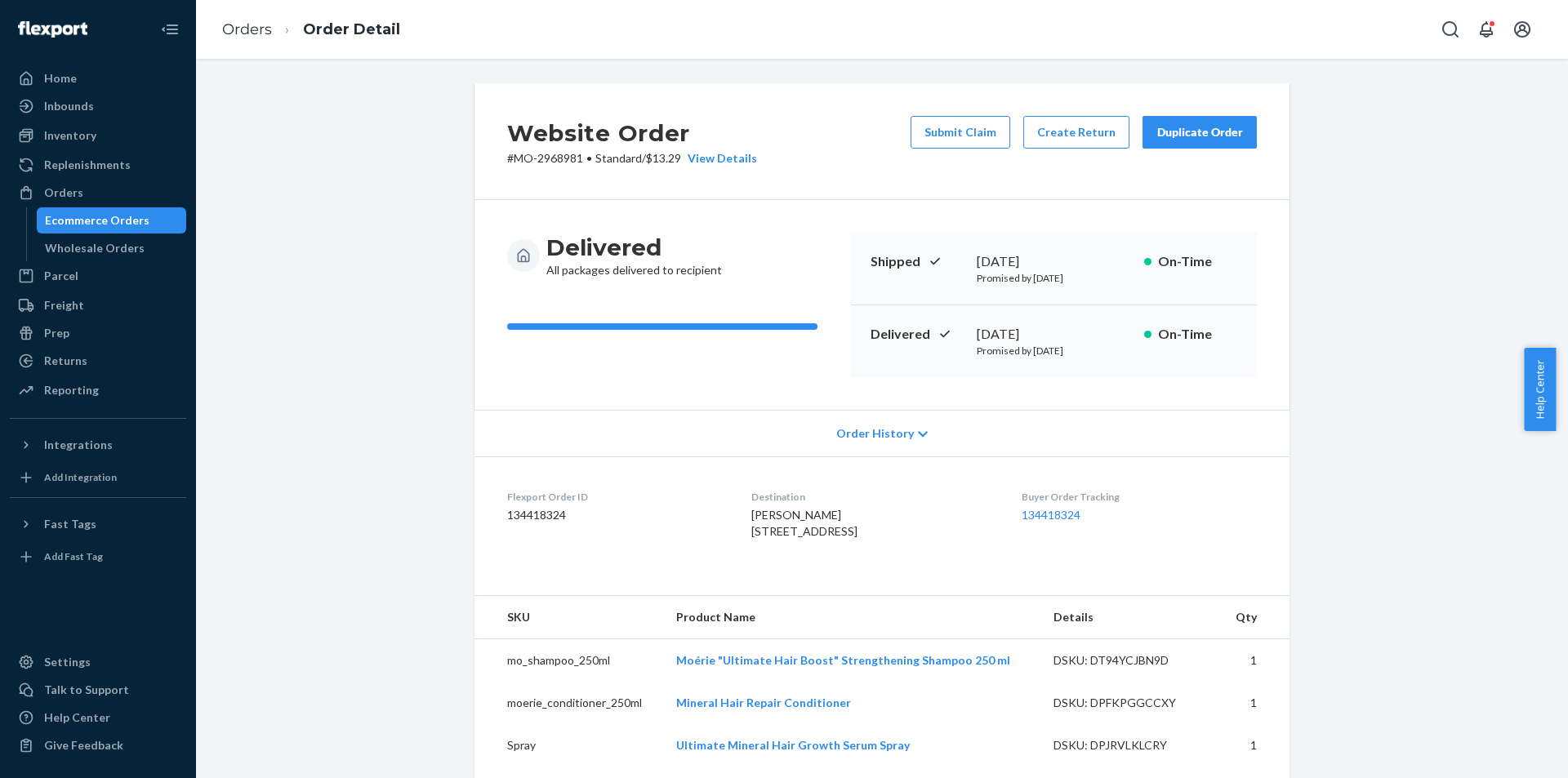
click at [795, 512] on span "[PERSON_NAME] [STREET_ADDRESS]" at bounding box center [804, 523] width 106 height 30
copy span "[PERSON_NAME]"
click at [1079, 128] on button "Create Return" at bounding box center [1076, 132] width 106 height 33
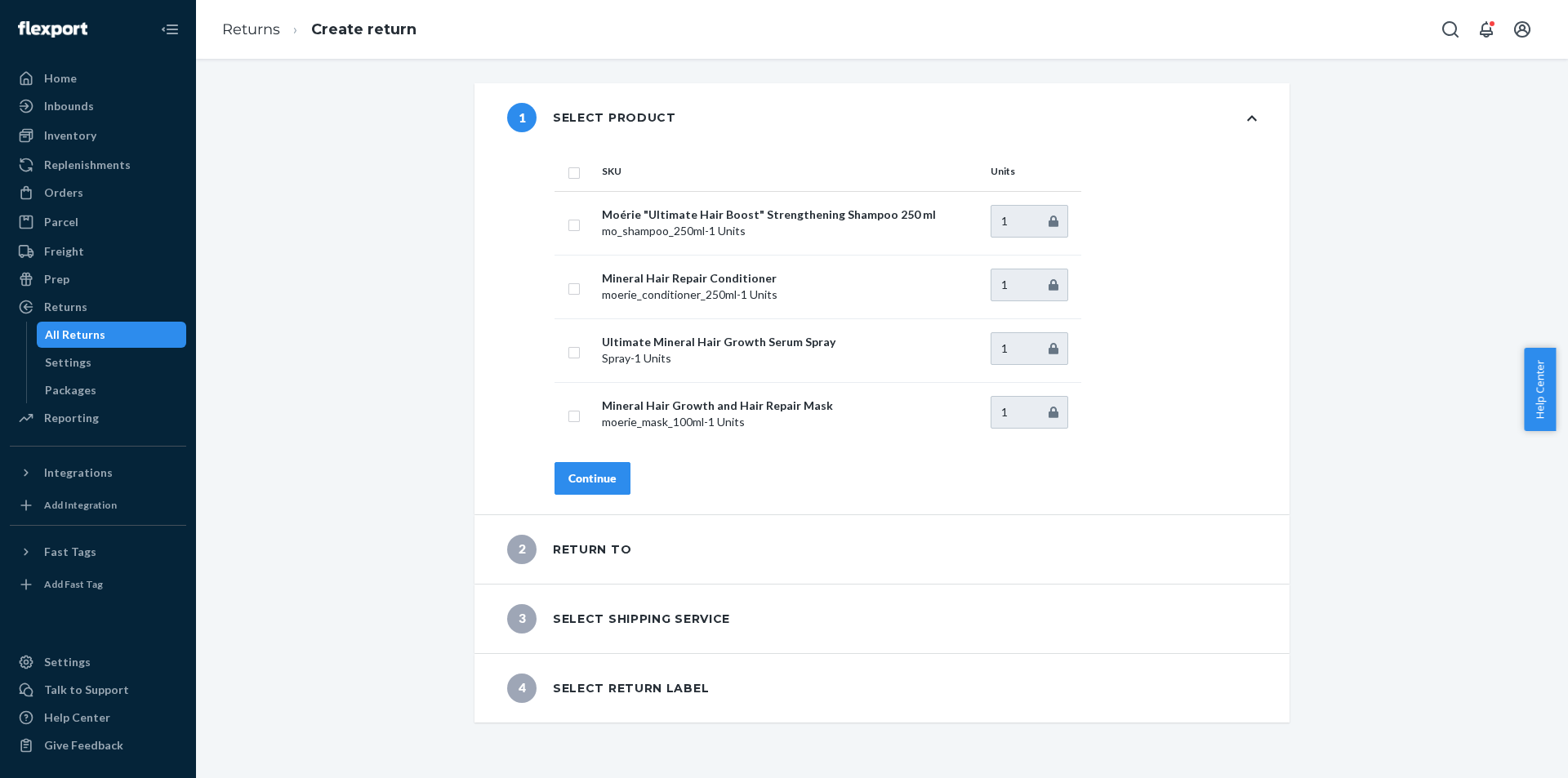
click at [572, 177] on input "checkbox" at bounding box center [574, 171] width 13 height 17
checkbox input "true"
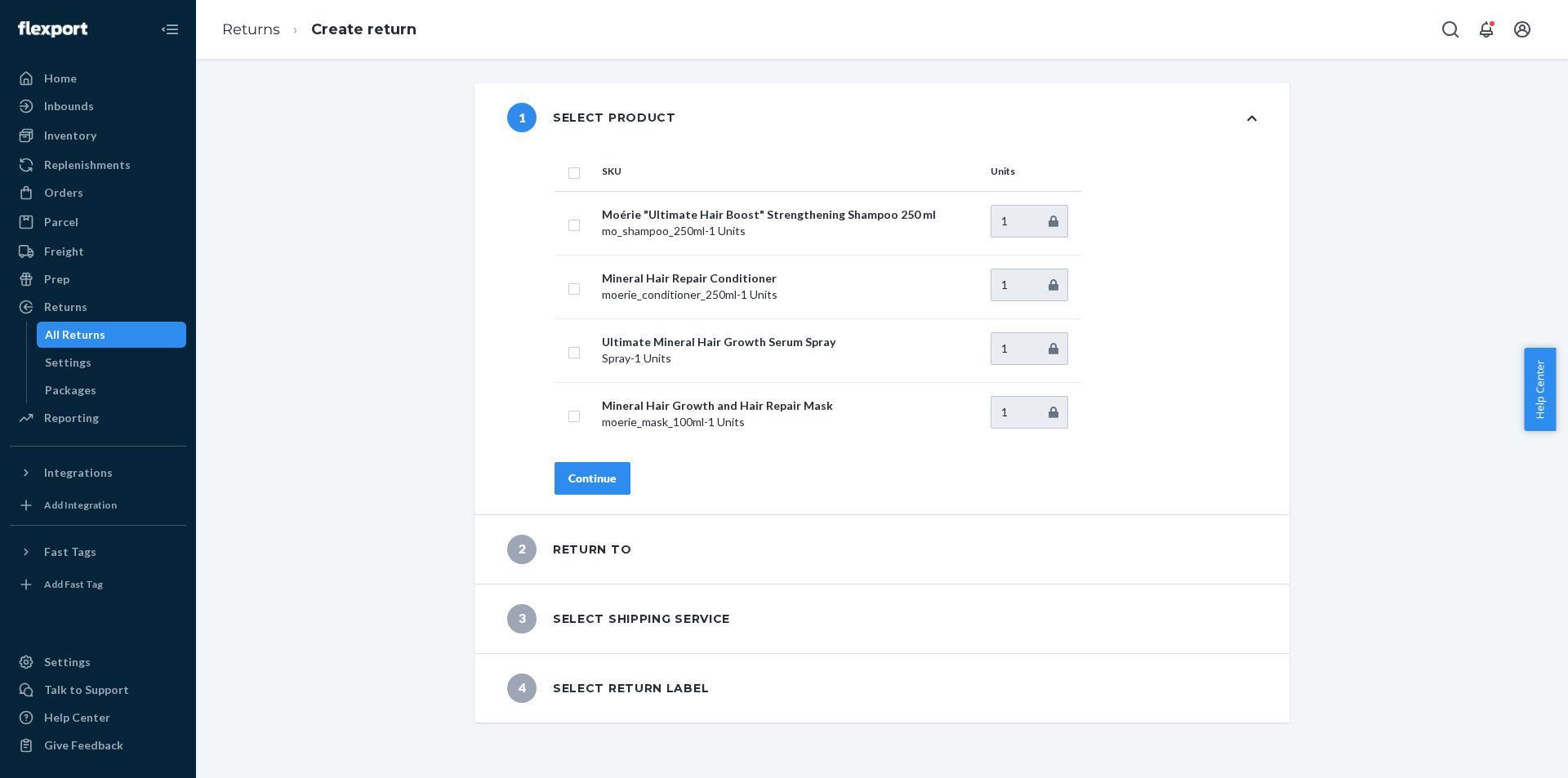
checkbox input "true"
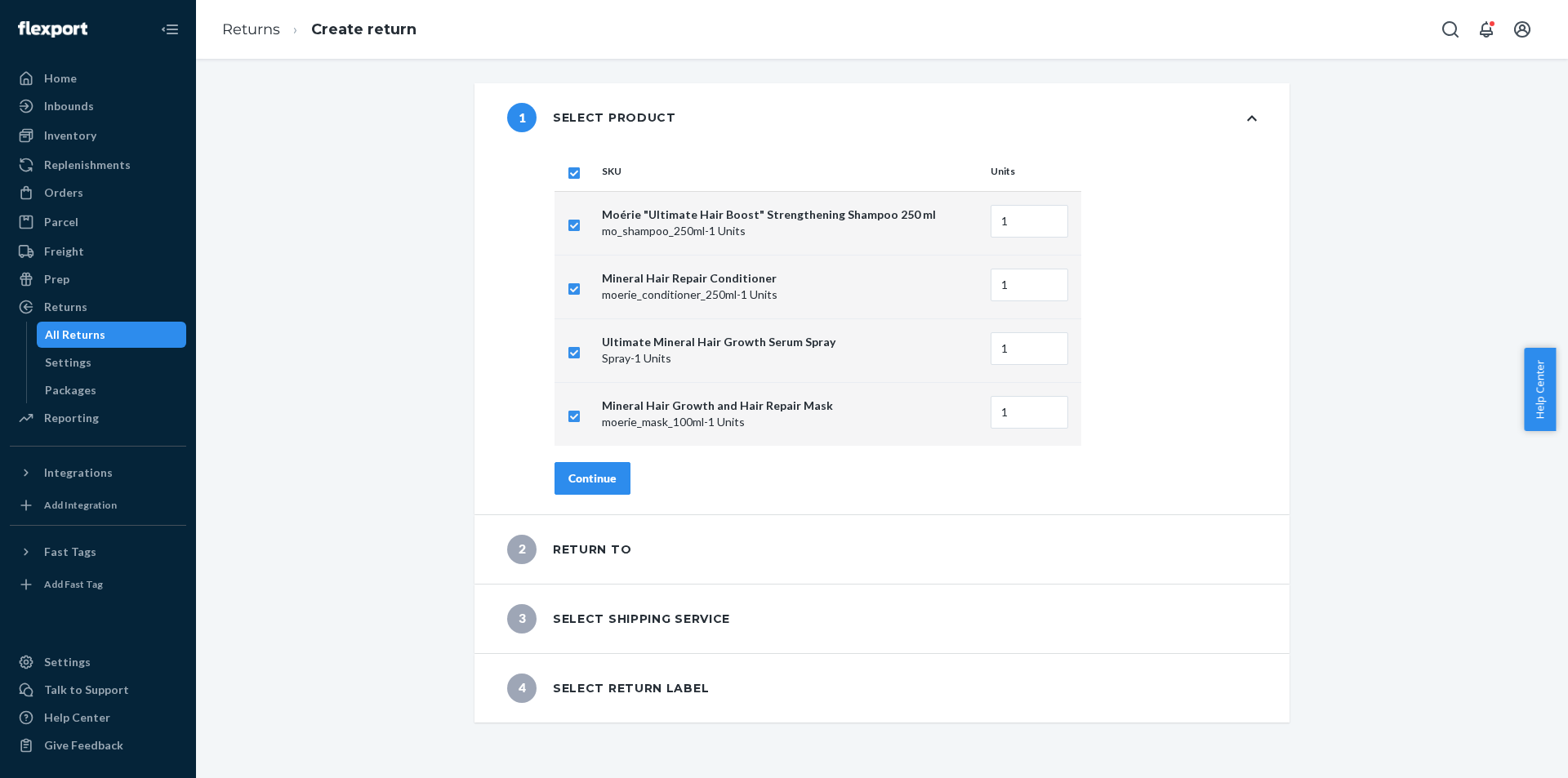
click at [597, 468] on button "Continue" at bounding box center [592, 478] width 76 height 33
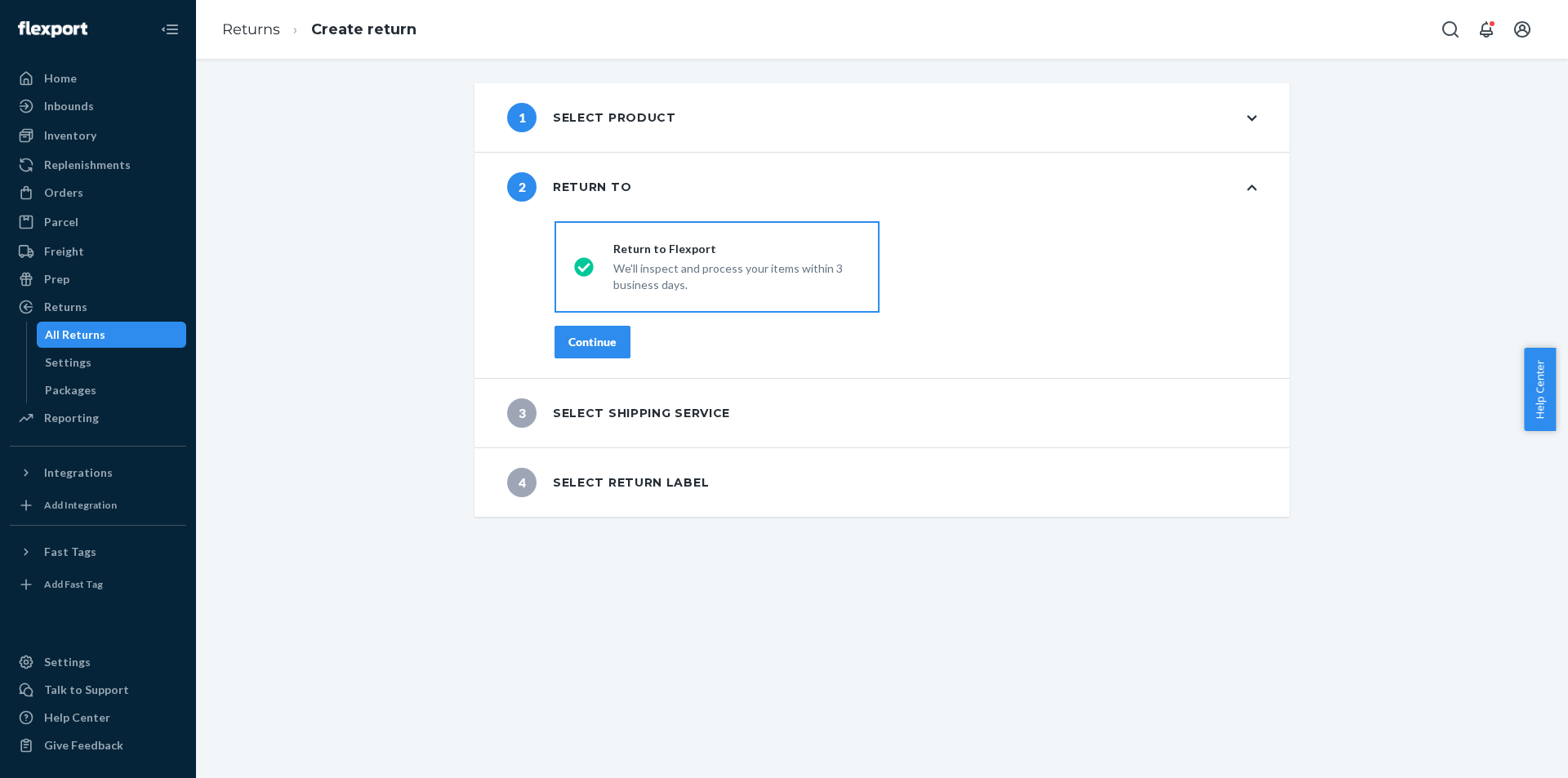
click at [595, 343] on div "Continue" at bounding box center [592, 342] width 49 height 16
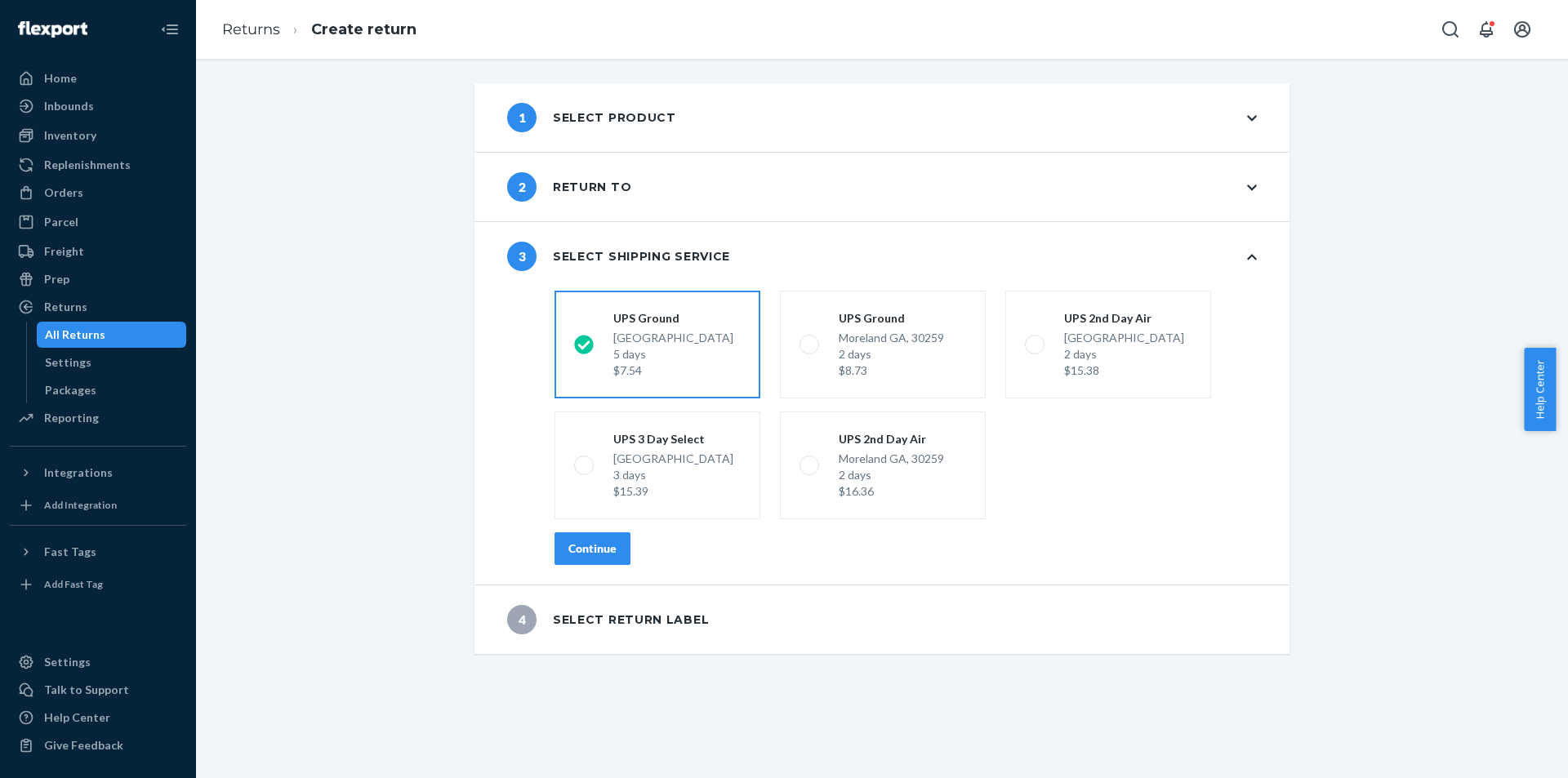
click at [586, 550] on div "Continue" at bounding box center [592, 549] width 49 height 16
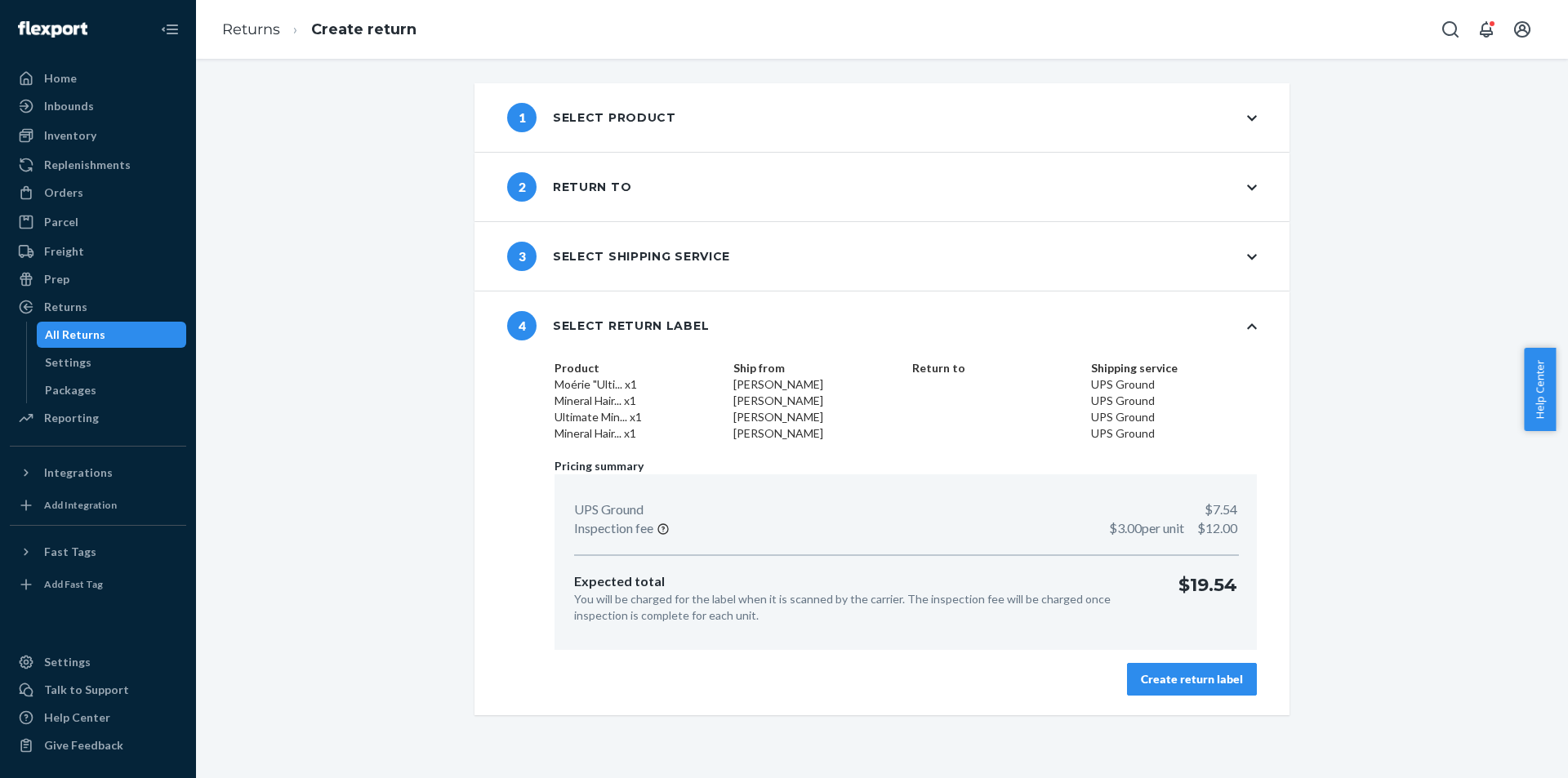
click at [1222, 665] on button "Create return label" at bounding box center [1192, 679] width 130 height 33
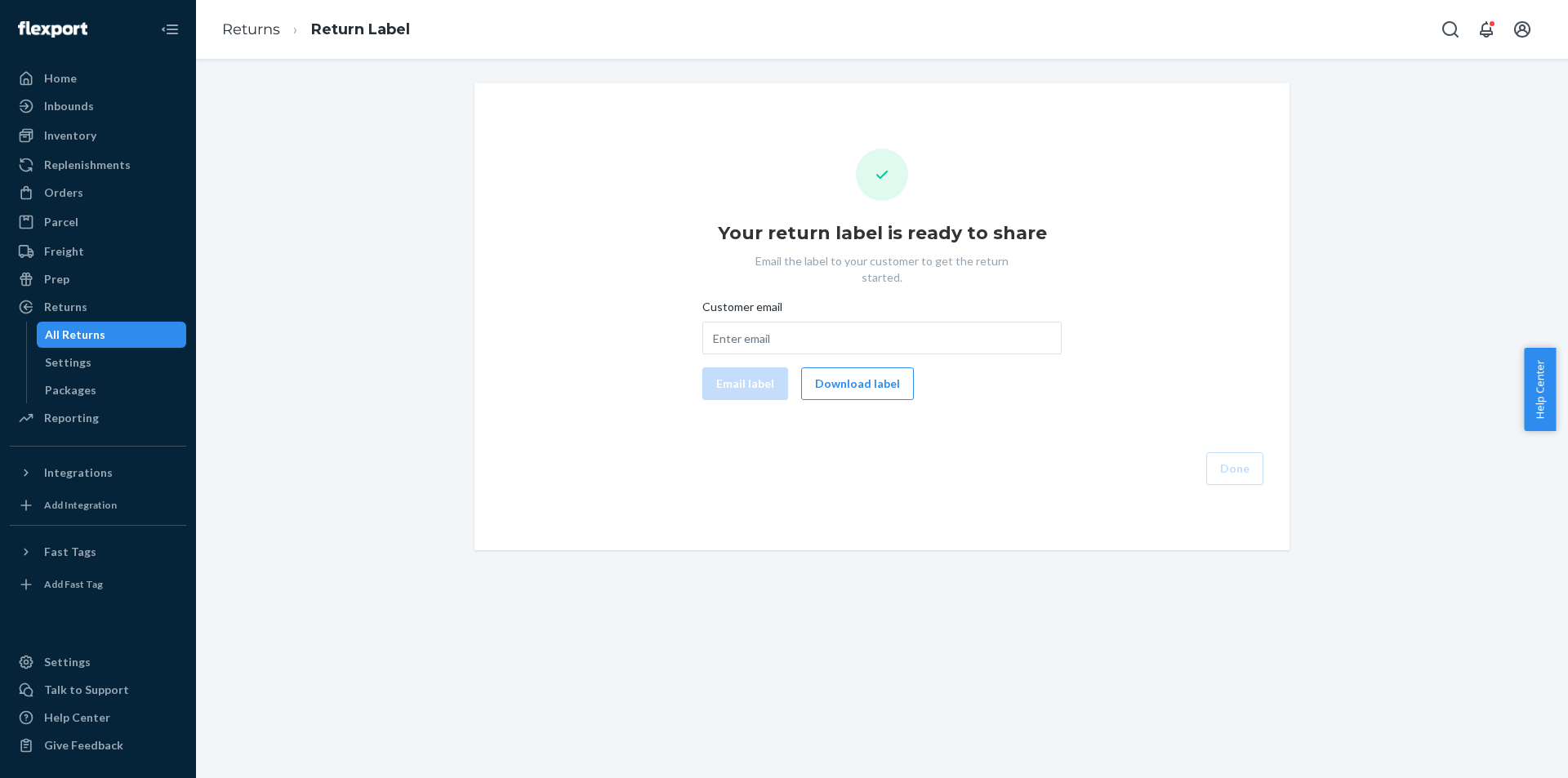
drag, startPoint x: 852, startPoint y: 363, endPoint x: 968, endPoint y: 368, distance: 116.1
click at [853, 367] on button "Download label" at bounding box center [857, 383] width 113 height 33
